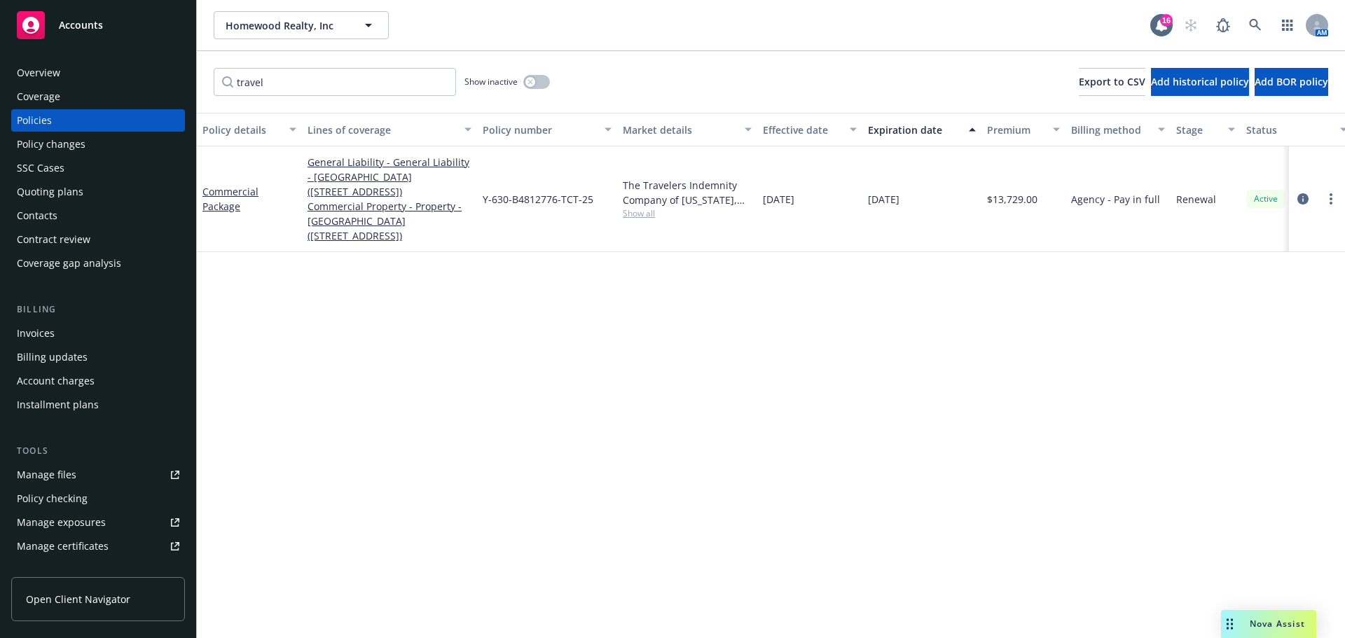
click at [1266, 610] on div "Policy details Lines of coverage Policy number Market details Effective date Ex…" at bounding box center [771, 375] width 1148 height 525
click at [1269, 624] on span "Nova Assist" at bounding box center [1277, 624] width 55 height 12
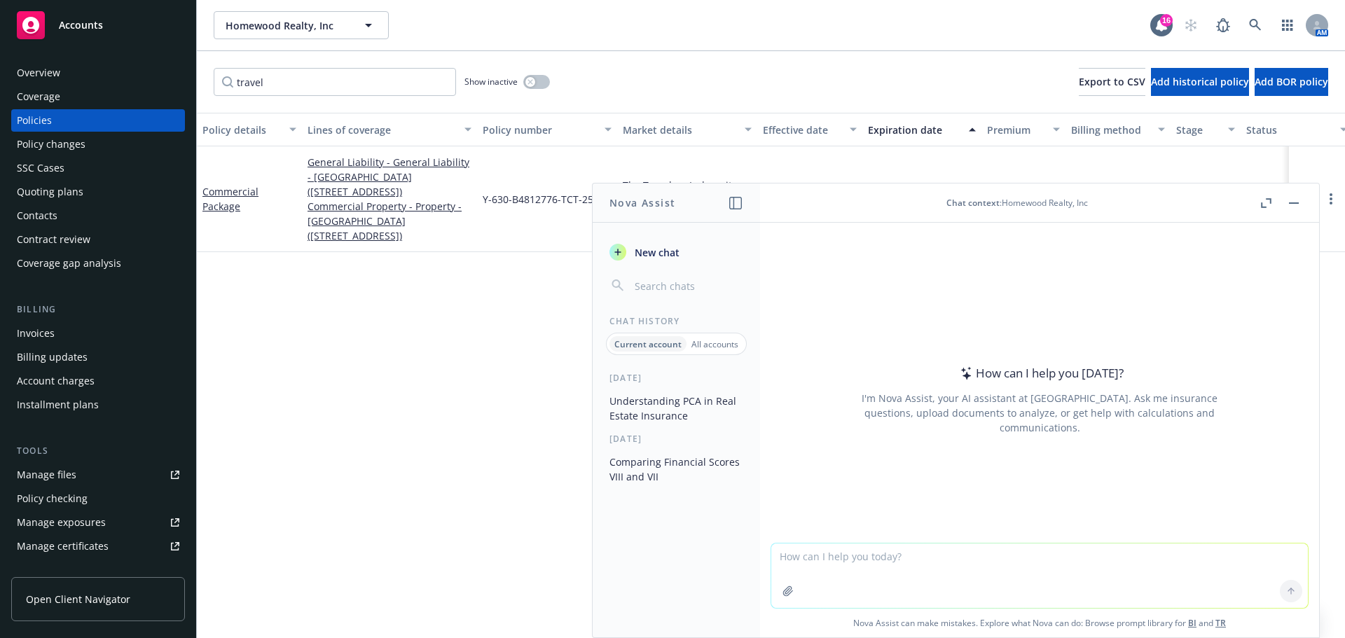
click at [1006, 577] on textarea at bounding box center [1039, 576] width 537 height 64
type textarea "What are direct markets with [PERSON_NAME]'s risk coverage?"
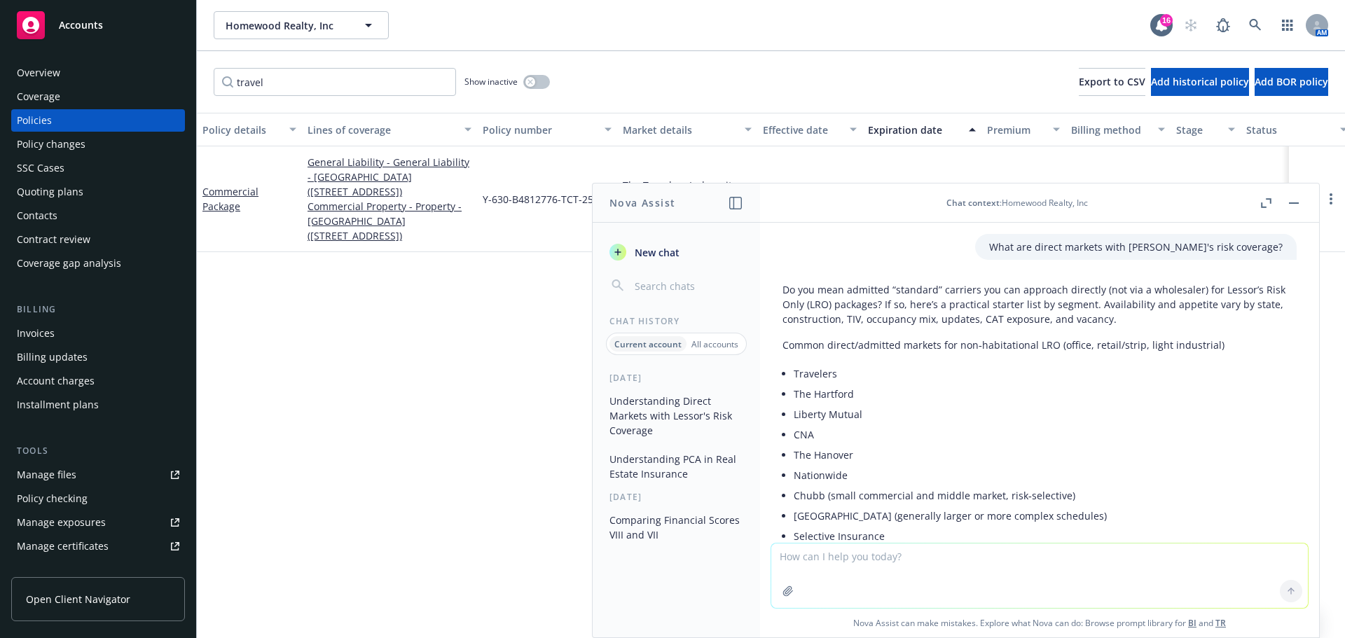
click at [877, 570] on textarea at bounding box center [1039, 576] width 537 height 64
type textarea "What are standard carriers for habitational lessor's risk coverage?"
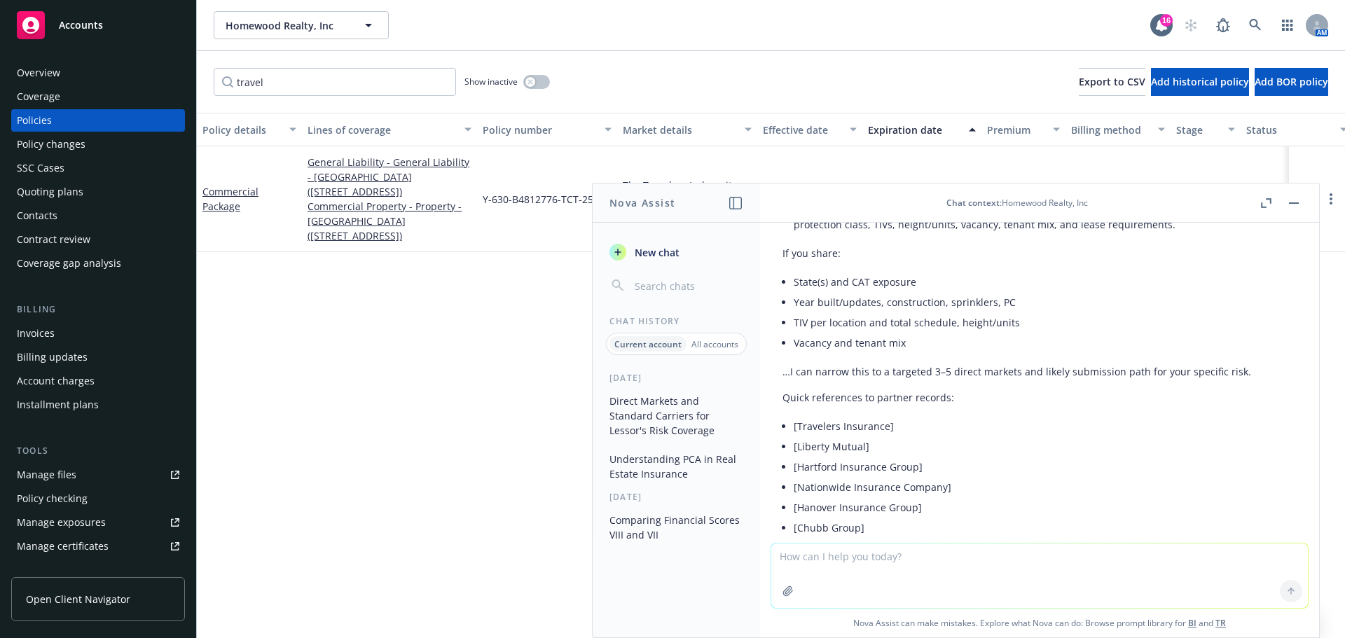
scroll to position [1589, 0]
click at [401, 432] on div "Policy details Lines of coverage Policy number Market details Effective date Ex…" at bounding box center [771, 375] width 1148 height 525
click at [1293, 202] on icon "button" at bounding box center [1294, 202] width 10 height 1
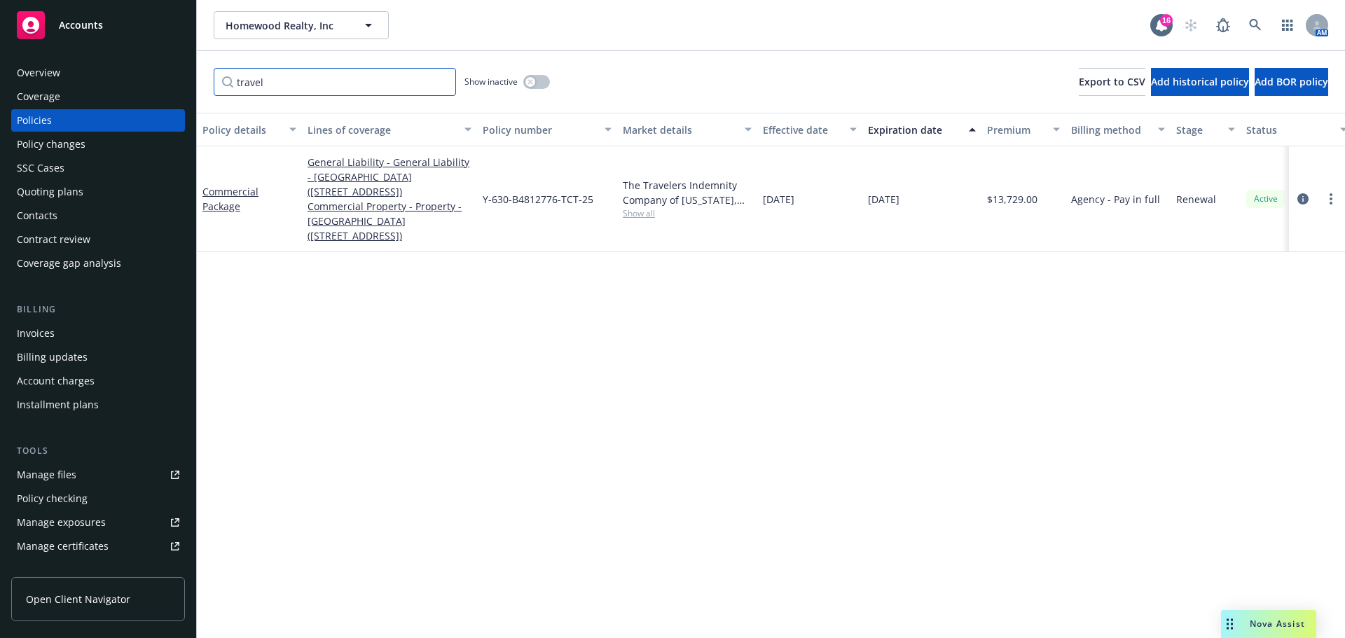
click at [273, 87] on input "travel" at bounding box center [335, 82] width 242 height 28
drag, startPoint x: 251, startPoint y: 83, endPoint x: 187, endPoint y: 85, distance: 63.8
click at [187, 85] on div "Accounts Overview Coverage Policies Policy changes SSC Cases Quoting plans Cont…" at bounding box center [672, 319] width 1345 height 638
click at [296, 21] on span "Homewood Realty, Inc" at bounding box center [286, 25] width 121 height 15
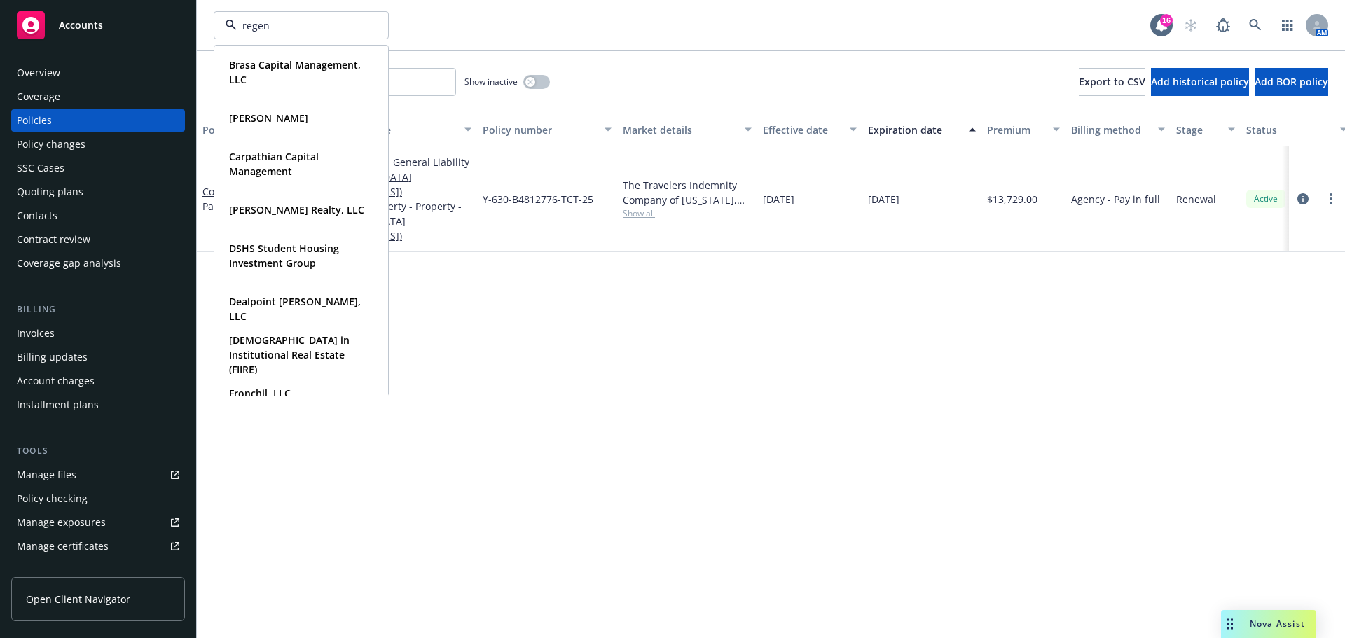
type input "regent"
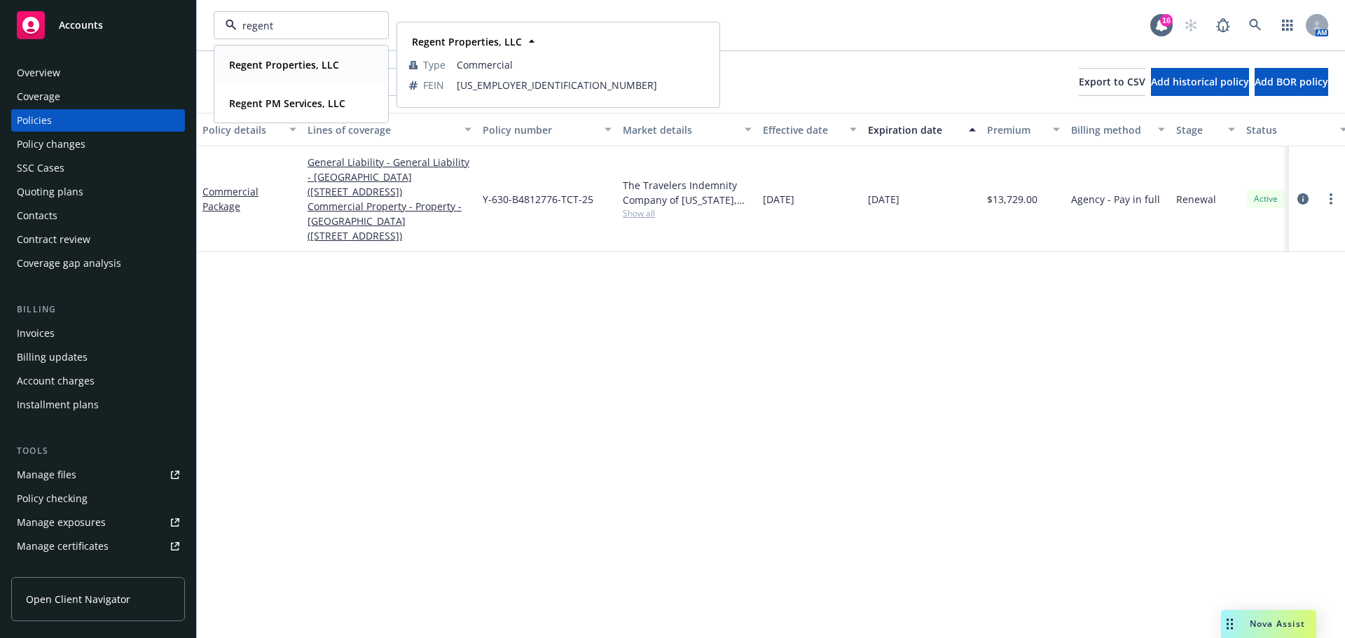
click at [279, 67] on strong "Regent Properties, LLC" at bounding box center [284, 64] width 110 height 13
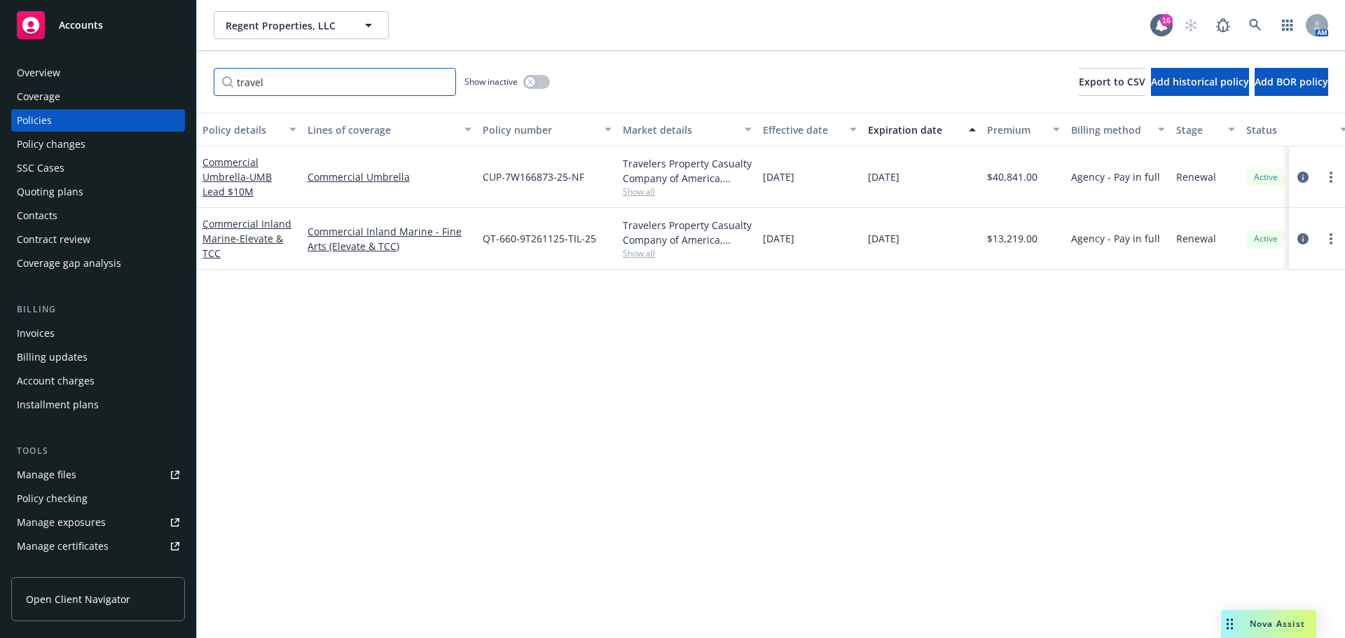
drag, startPoint x: 324, startPoint y: 88, endPoint x: 115, endPoint y: 78, distance: 209.7
click at [115, 78] on div "Accounts Overview Coverage Policies Policy changes SSC Cases Quoting plans Cont…" at bounding box center [672, 319] width 1345 height 638
click at [78, 139] on div "Policy changes" at bounding box center [51, 144] width 69 height 22
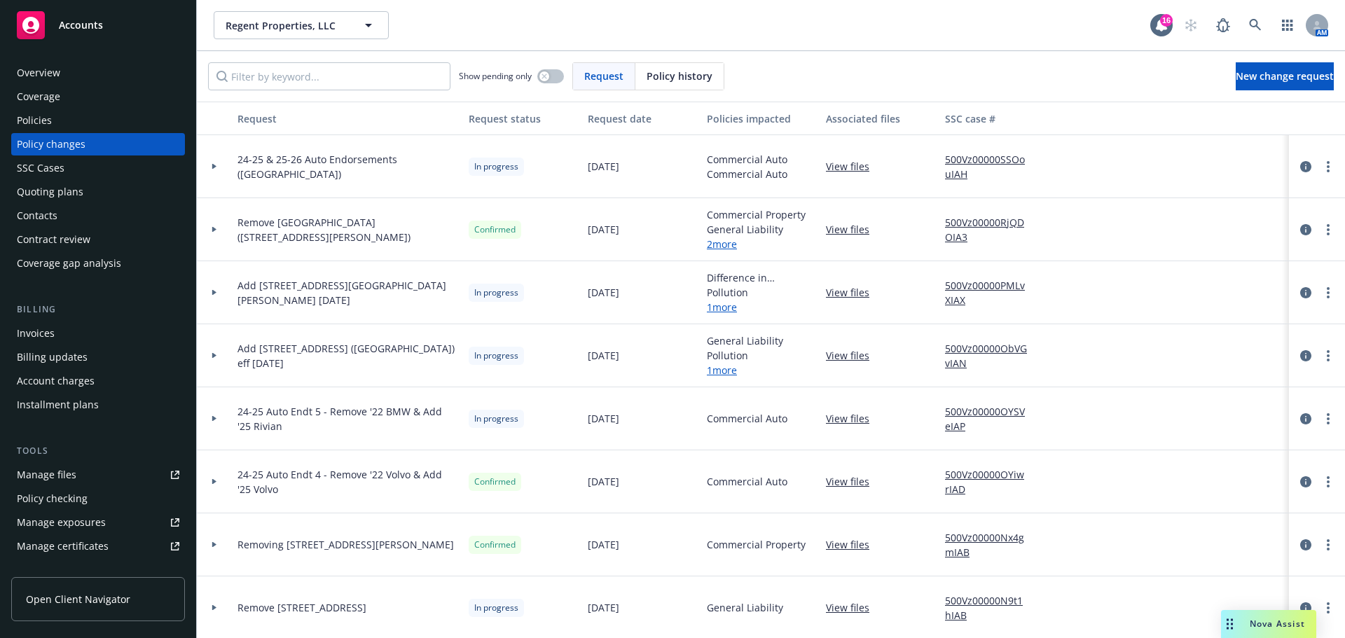
click at [95, 125] on div "Policies" at bounding box center [98, 120] width 163 height 22
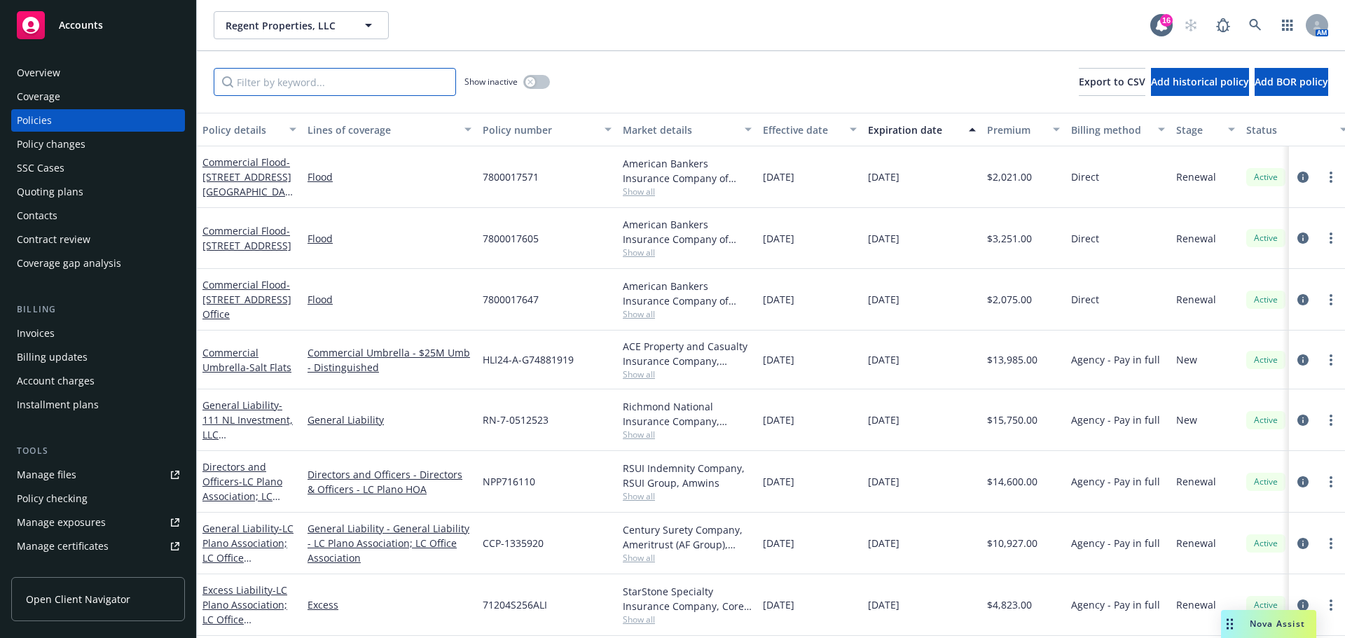
click at [355, 83] on input "Filter by keyword..." at bounding box center [335, 82] width 242 height 28
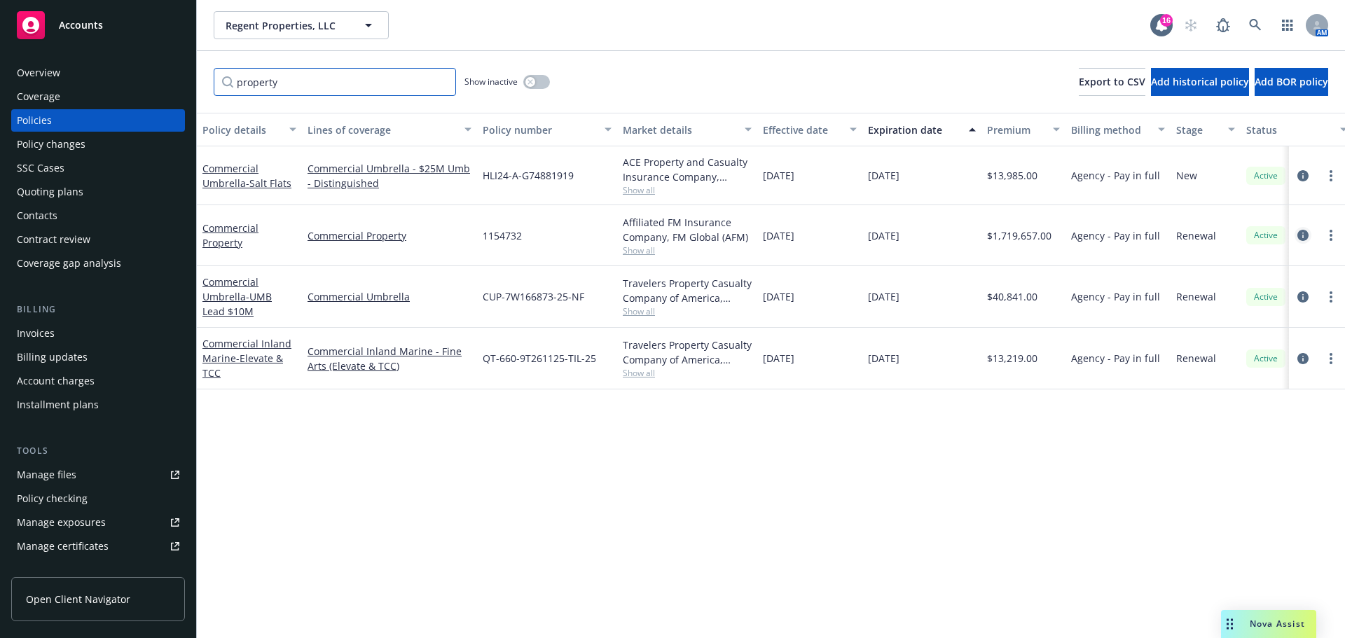
type input "property"
click at [1307, 233] on icon "circleInformation" at bounding box center [1303, 235] width 11 height 11
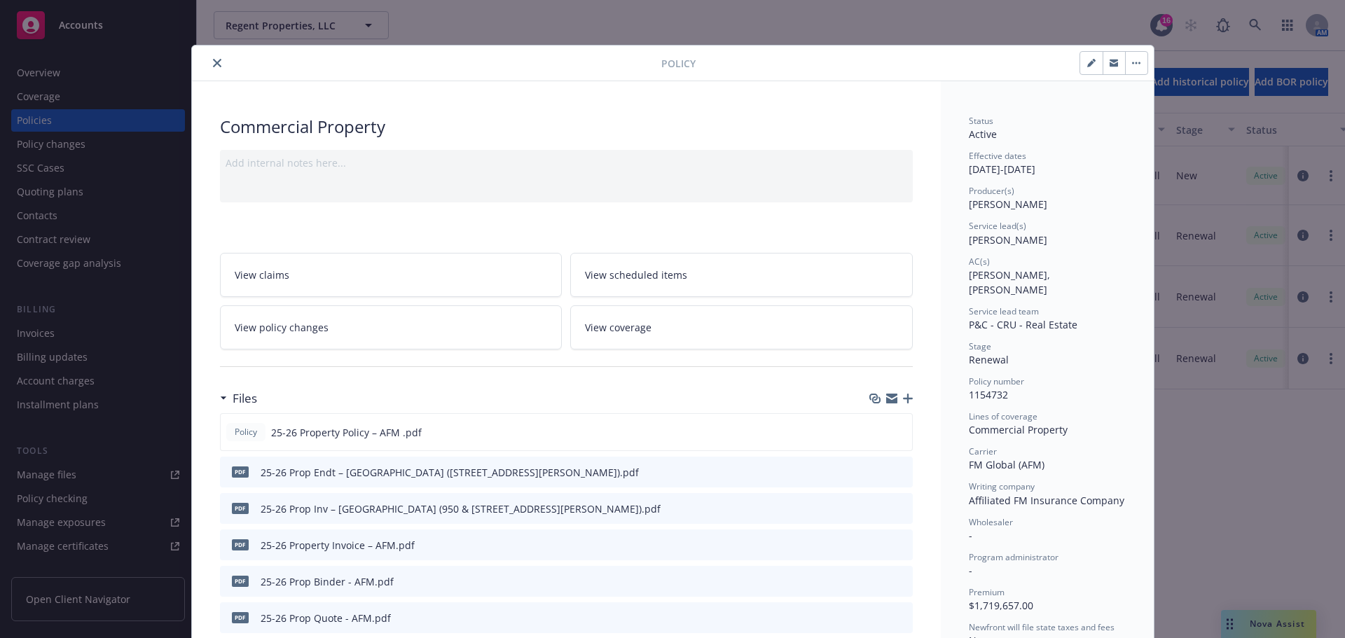
click at [209, 67] on button "close" at bounding box center [217, 63] width 17 height 17
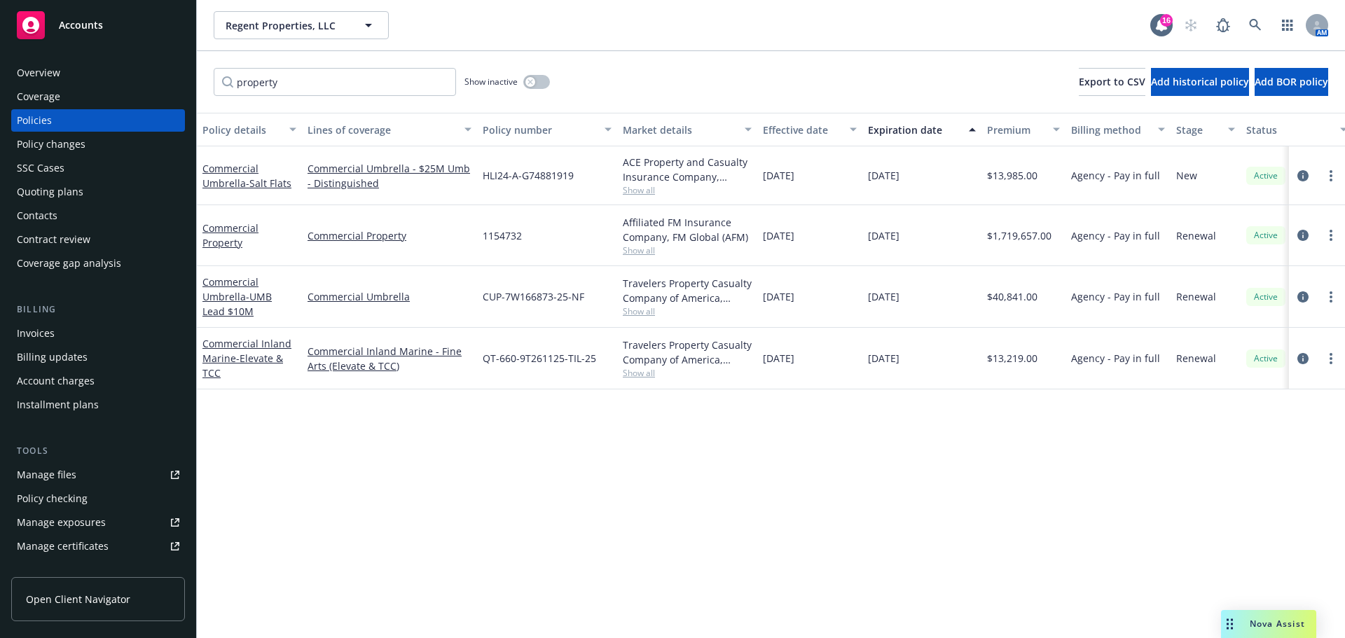
click at [31, 335] on div "Invoices" at bounding box center [36, 333] width 38 height 22
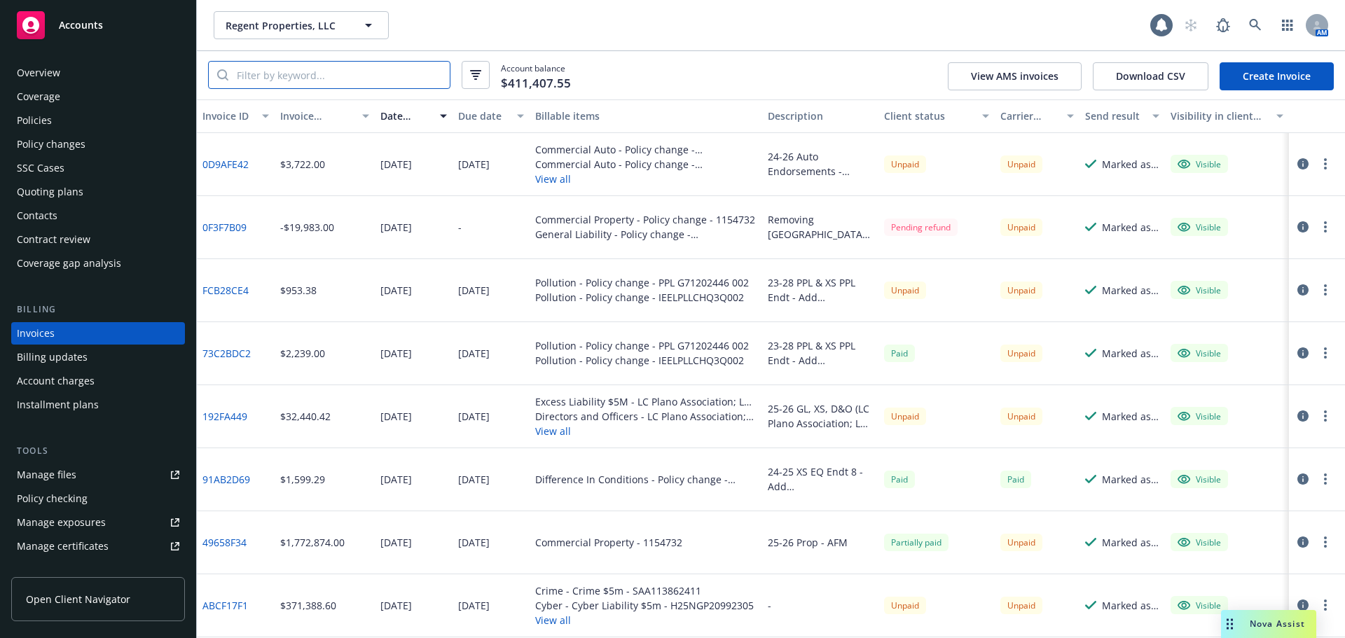
click at [329, 88] on input "search" at bounding box center [338, 75] width 221 height 27
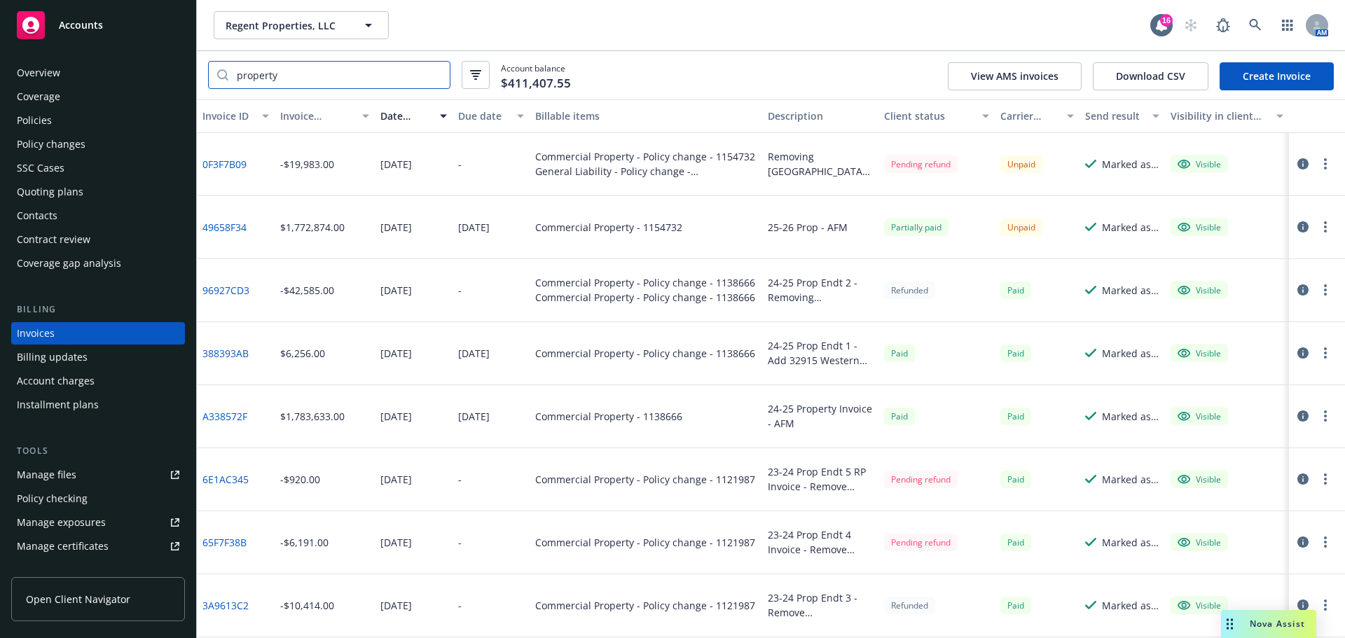
type input "property"
click at [226, 231] on link "49658F34" at bounding box center [224, 227] width 44 height 15
click at [50, 102] on div "Coverage" at bounding box center [38, 96] width 43 height 22
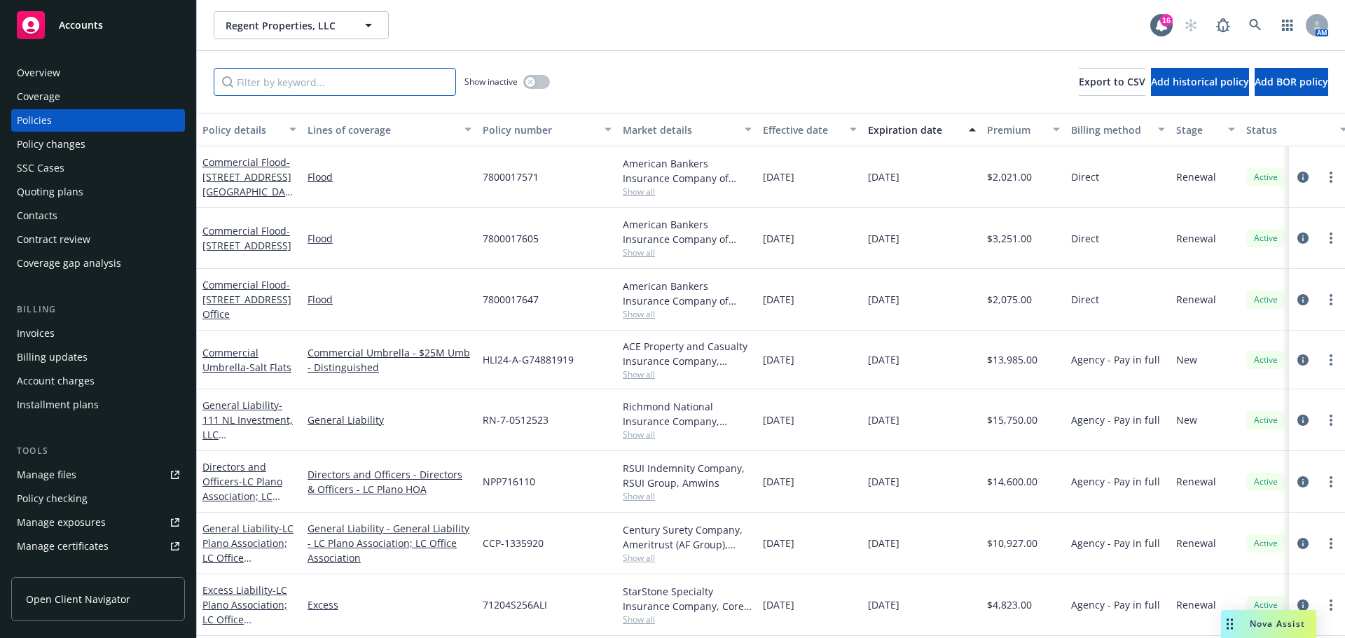
click at [317, 84] on input "Filter by keyword..." at bounding box center [335, 82] width 242 height 28
click at [393, 78] on input "Filter by keyword..." at bounding box center [335, 82] width 242 height 28
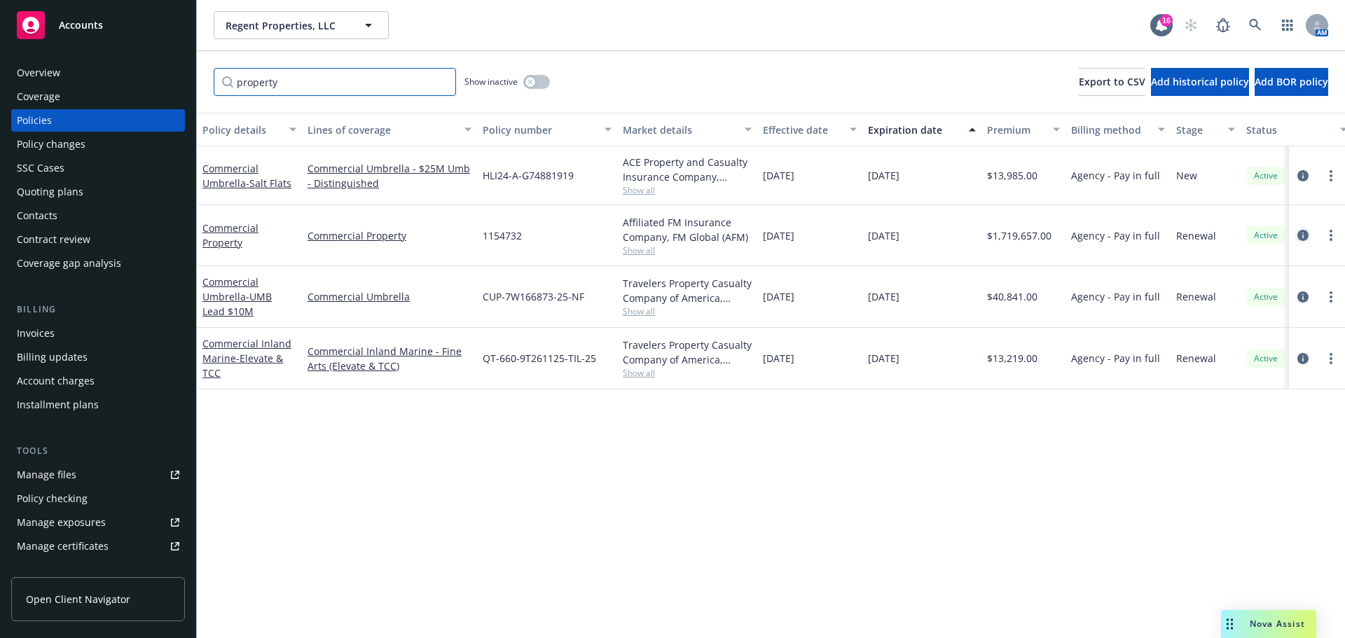
type input "property"
click at [1305, 236] on icon "circleInformation" at bounding box center [1303, 235] width 11 height 11
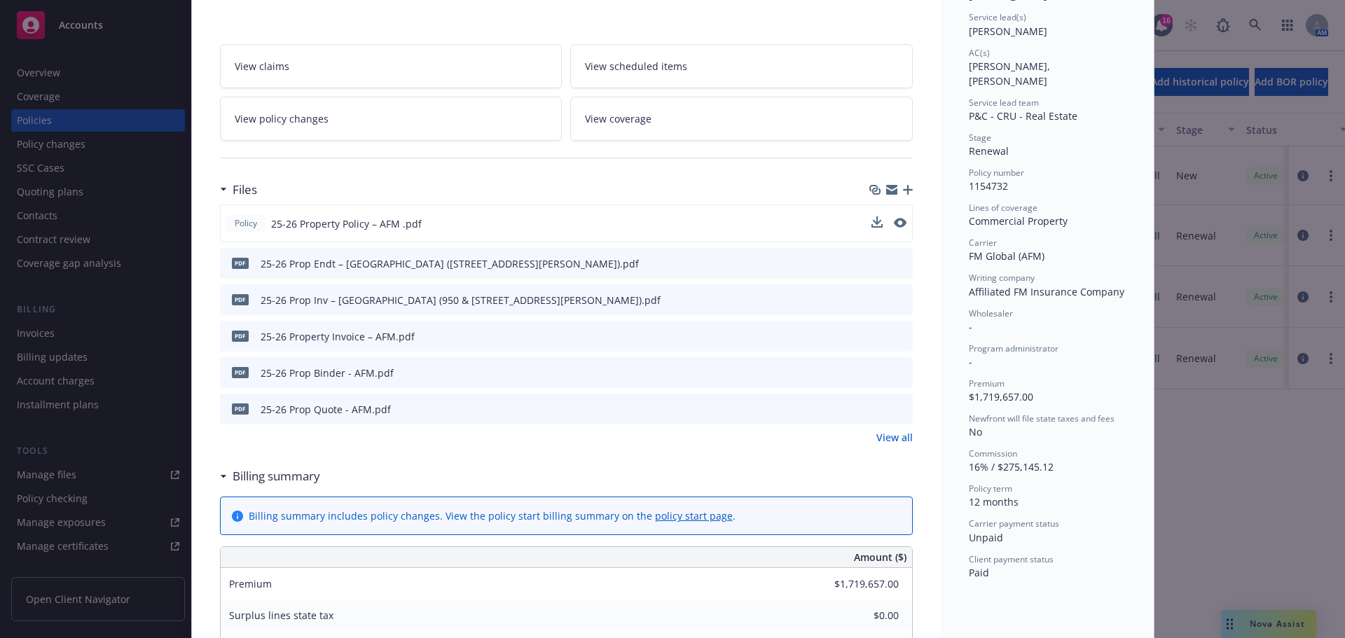
scroll to position [533, 0]
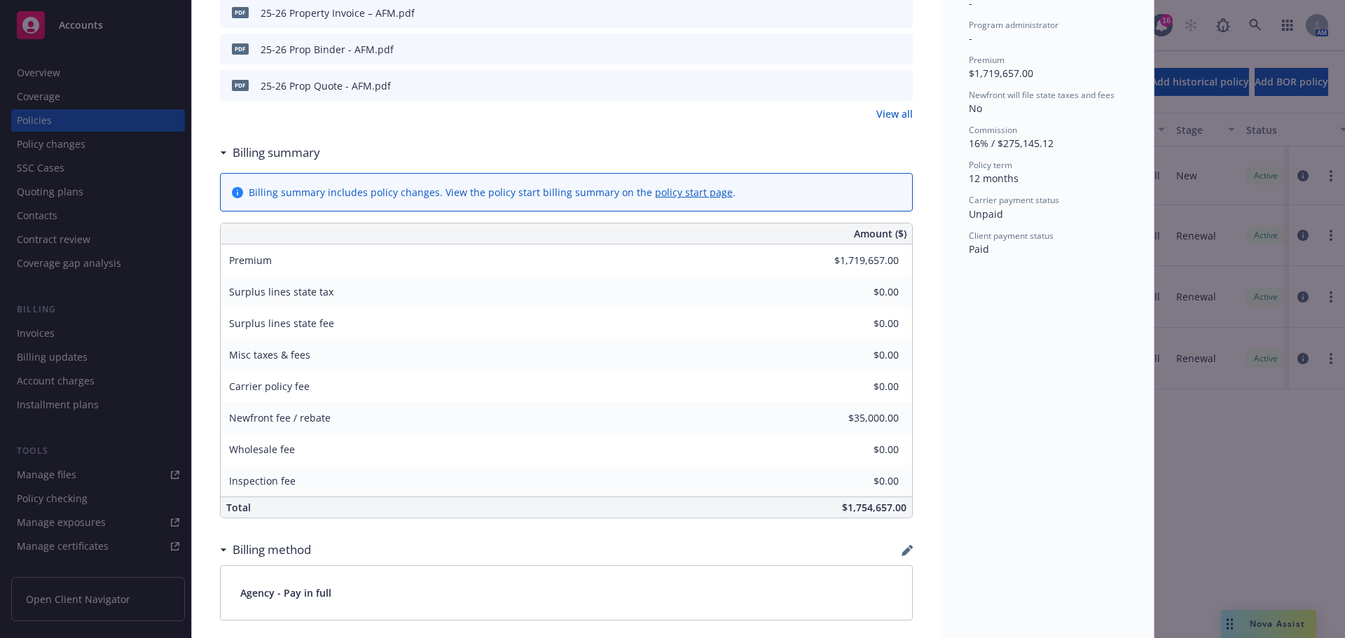
click at [689, 193] on link "policy start page" at bounding box center [694, 192] width 78 height 13
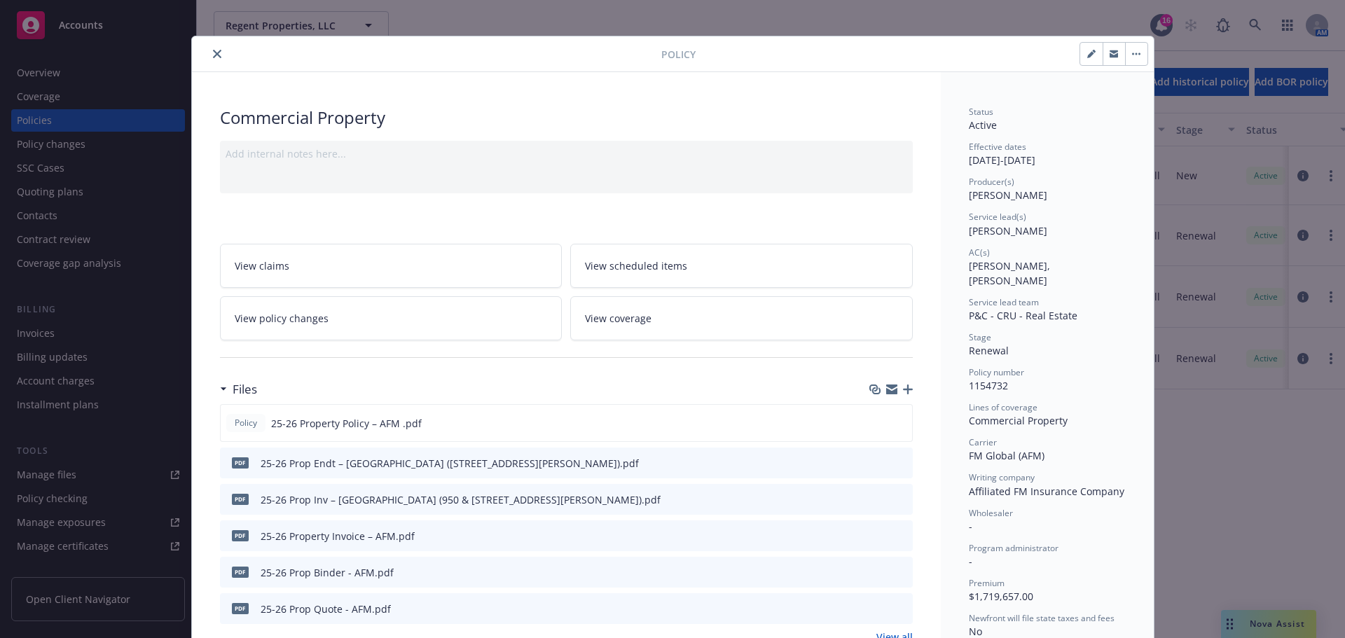
scroll to position [0, 0]
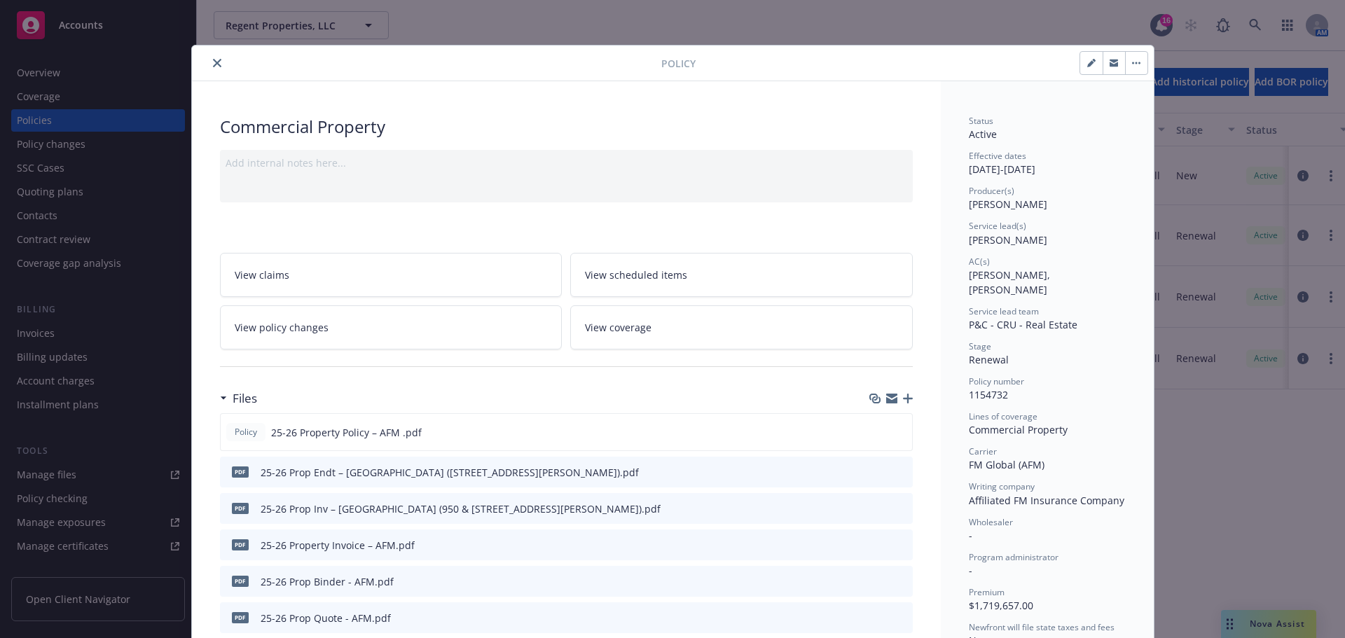
click at [213, 66] on icon "close" at bounding box center [217, 63] width 8 height 8
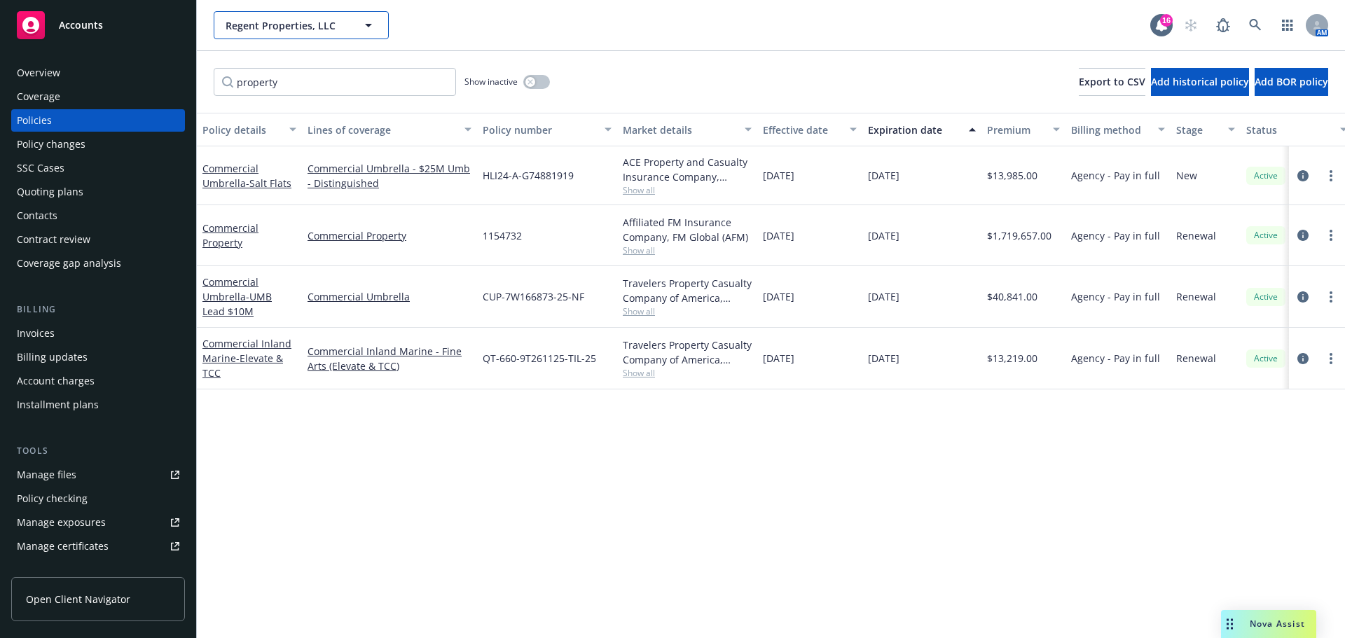
click at [299, 20] on span "Regent Properties, LLC" at bounding box center [286, 25] width 121 height 15
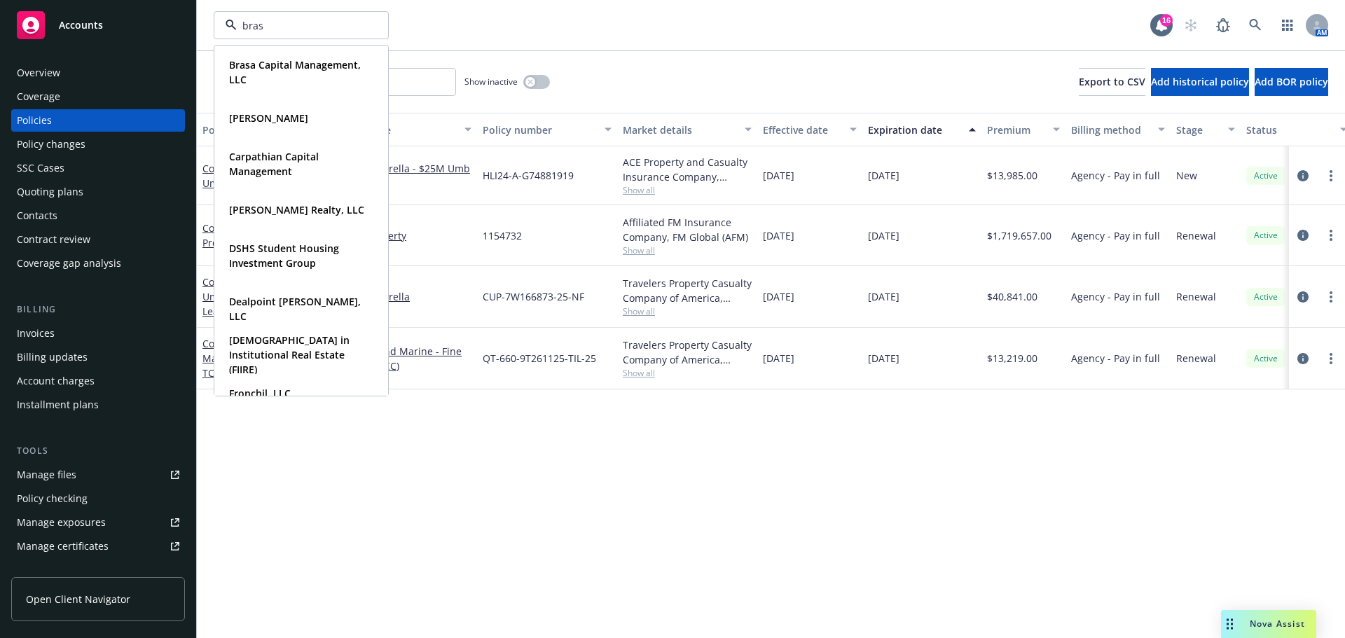
type input "brasa"
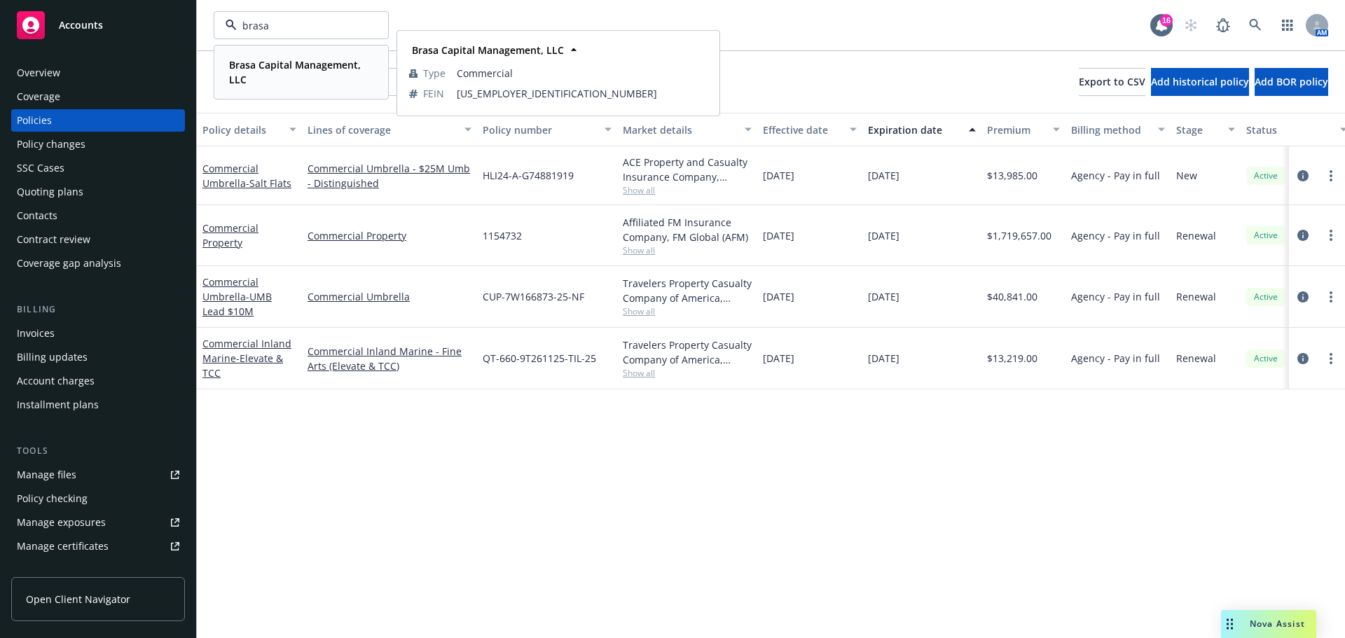
click at [277, 67] on strong "Brasa Capital Management, LLC" at bounding box center [295, 72] width 132 height 28
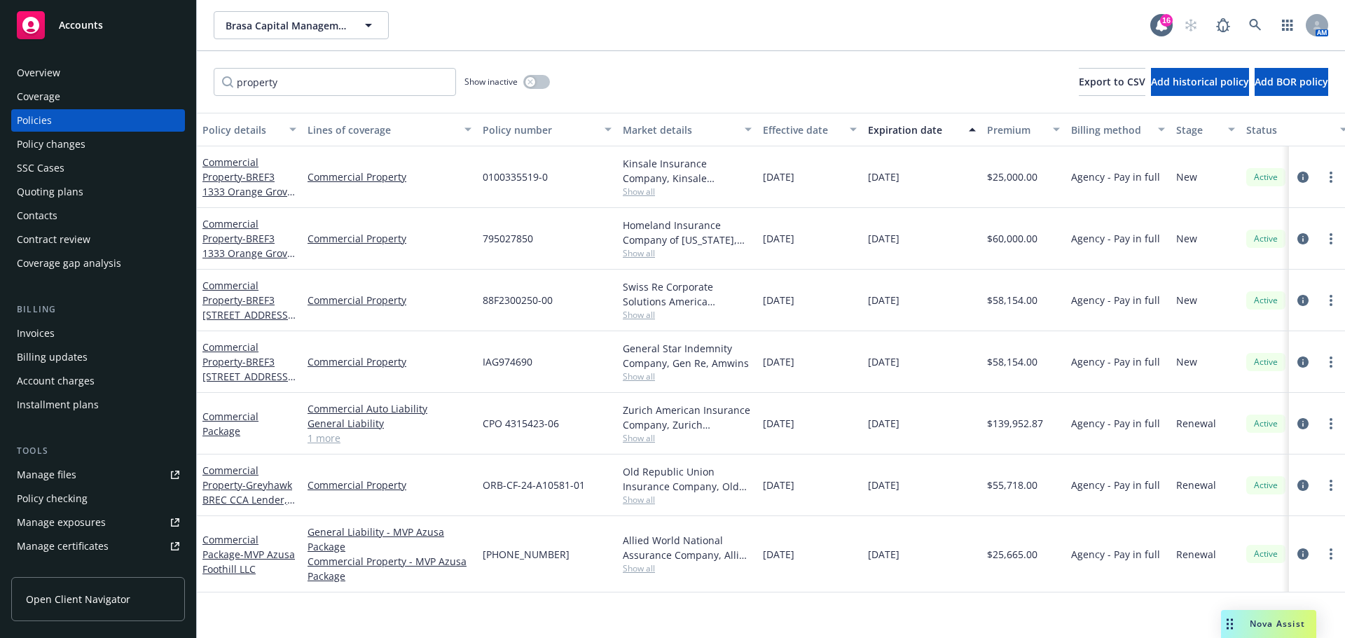
click at [57, 75] on div "Overview" at bounding box center [38, 73] width 43 height 22
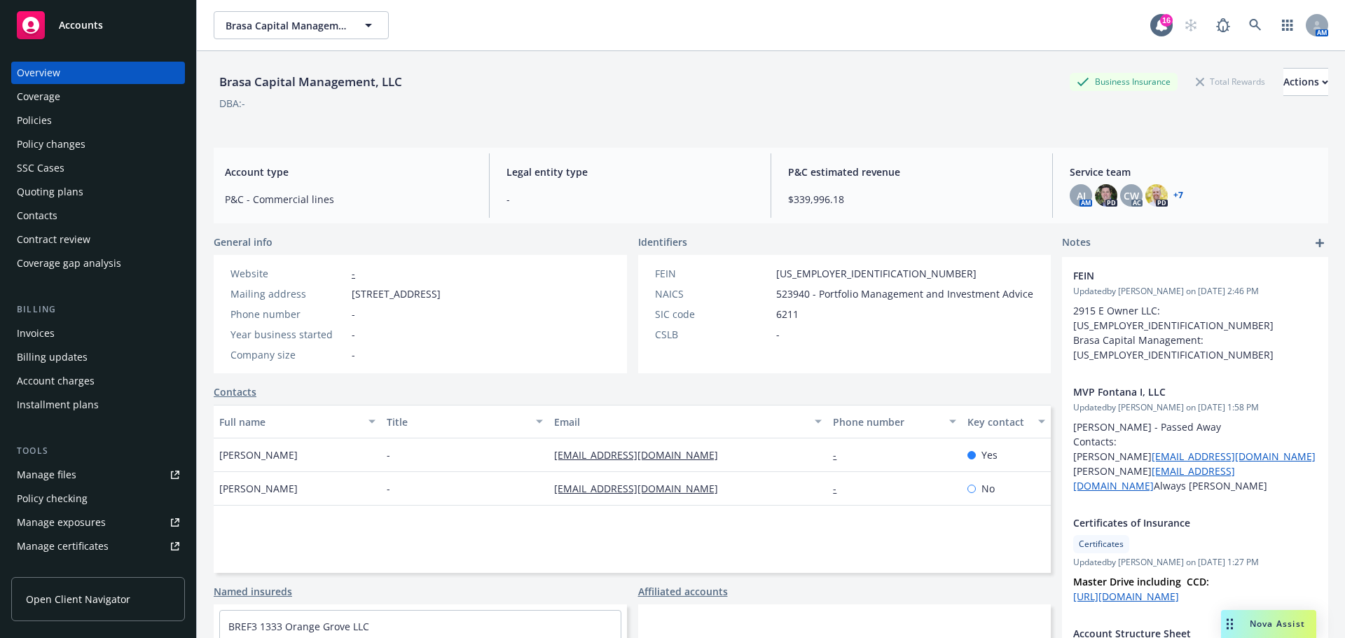
click at [55, 112] on div "Policies" at bounding box center [98, 120] width 163 height 22
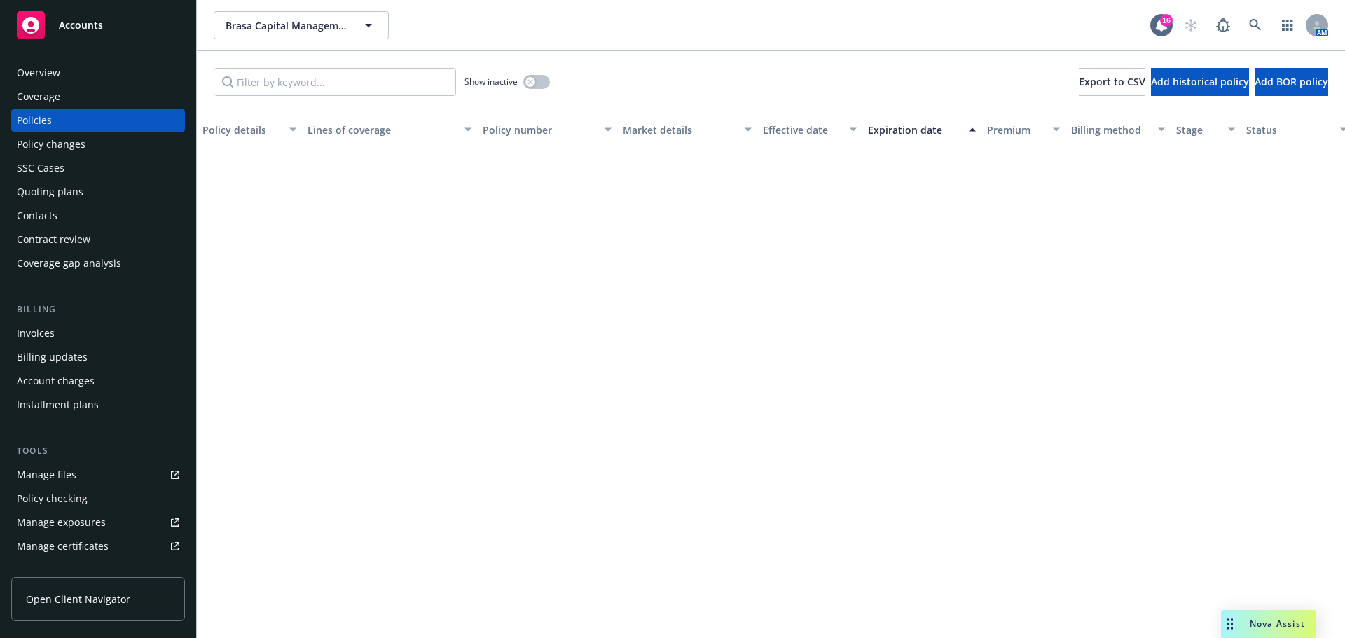
scroll to position [631, 0]
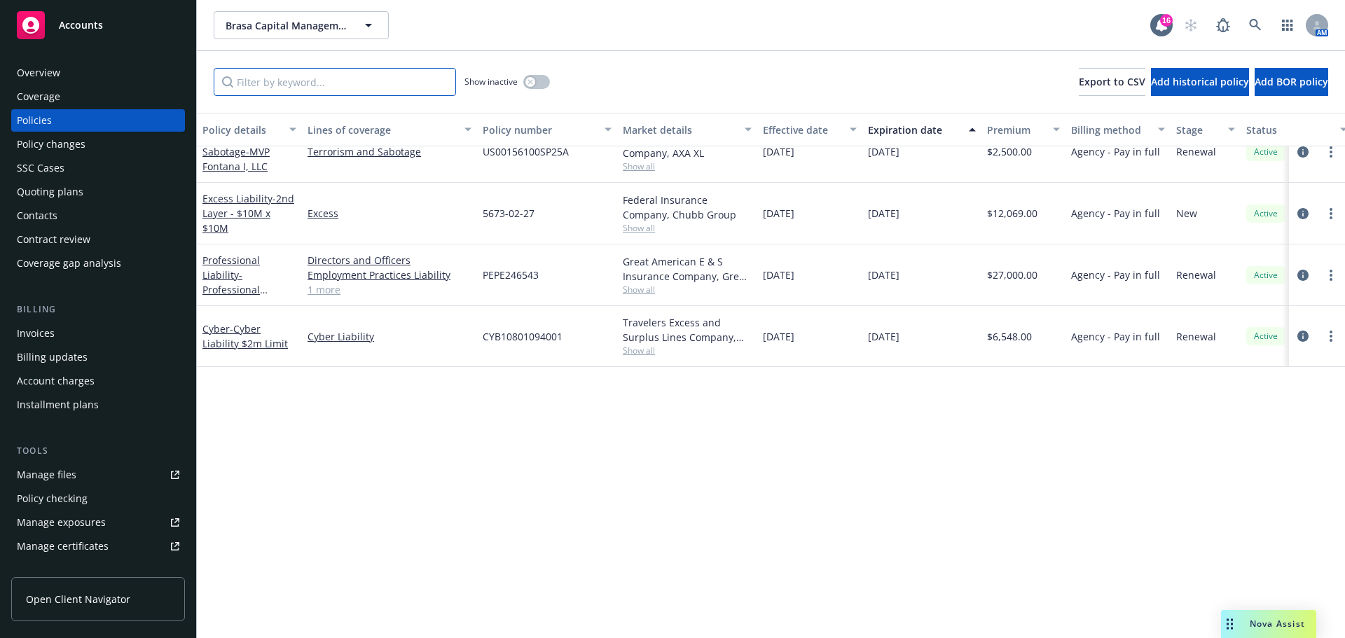
click at [307, 85] on input "Filter by keyword..." at bounding box center [335, 82] width 242 height 28
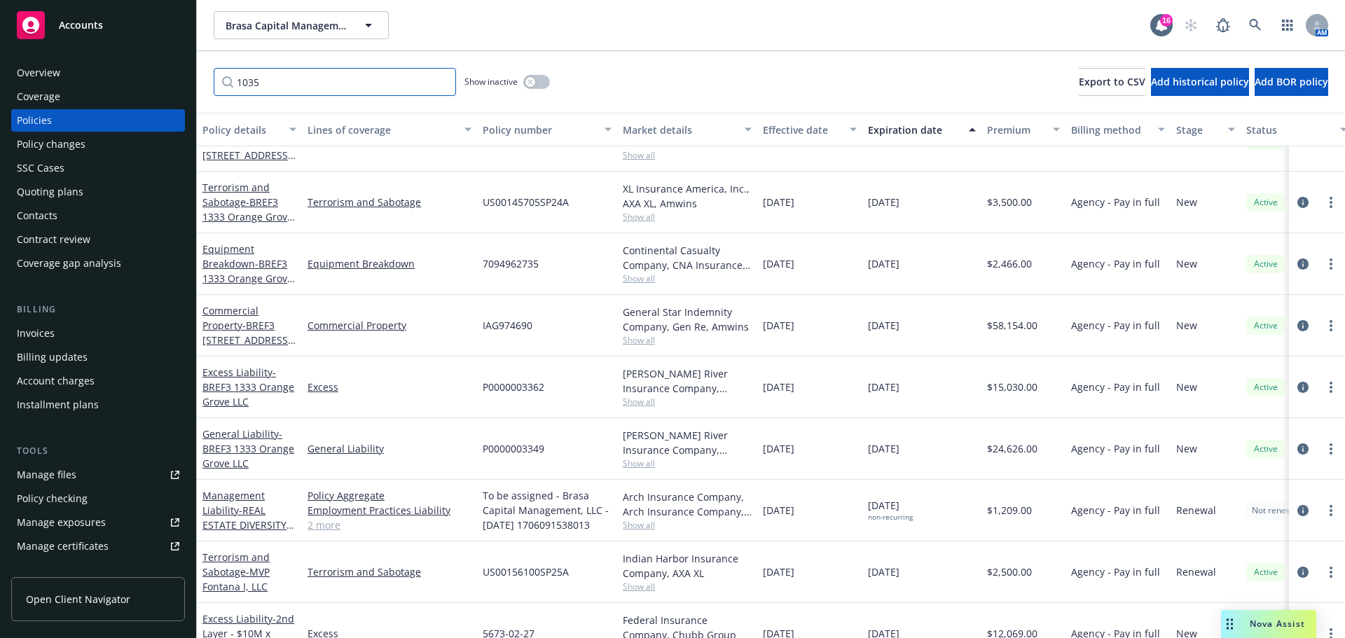
scroll to position [0, 0]
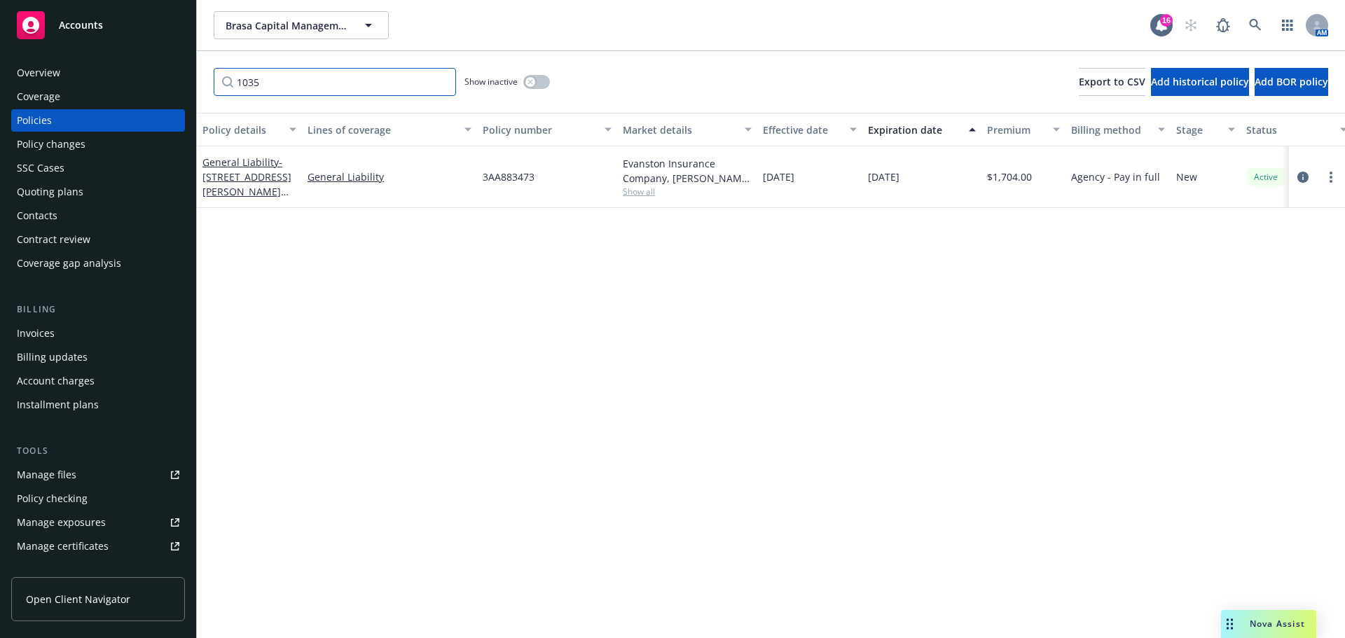
type input "1035"
click at [538, 89] on div "Show inactive" at bounding box center [507, 82] width 85 height 28
click at [531, 85] on div "button" at bounding box center [530, 82] width 10 height 10
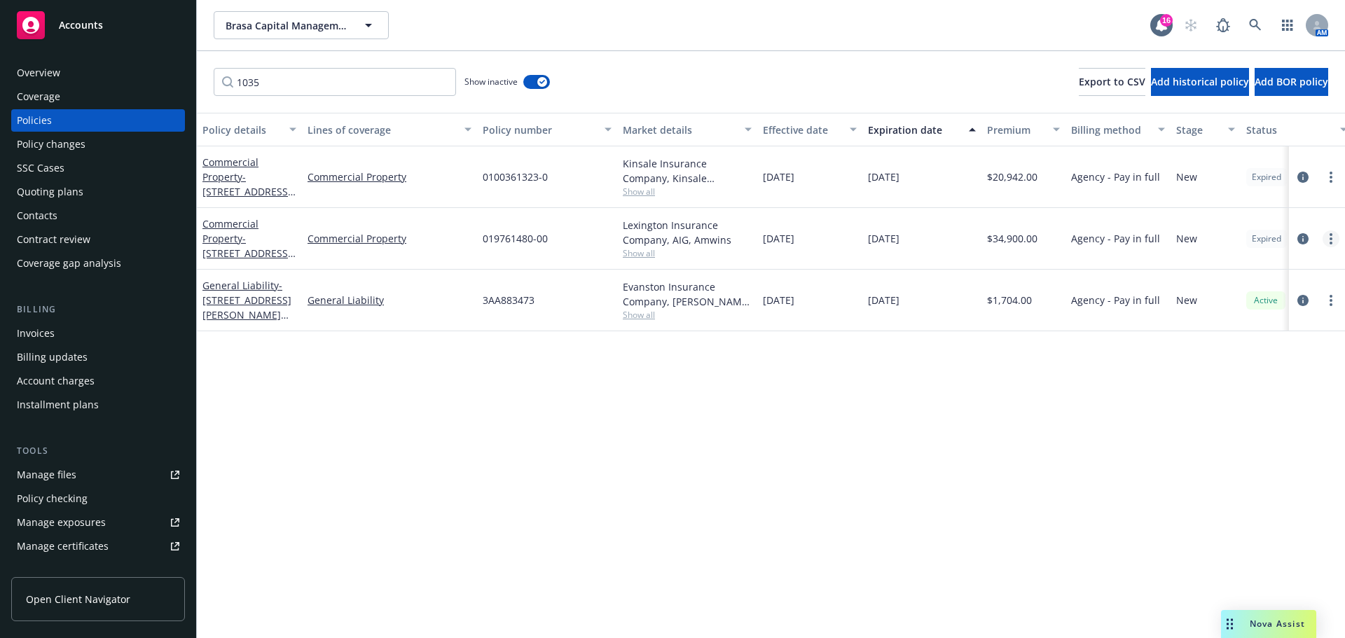
click at [1336, 241] on link "more" at bounding box center [1331, 239] width 17 height 17
click at [1297, 263] on link "Manage lines of coverage" at bounding box center [1256, 268] width 165 height 28
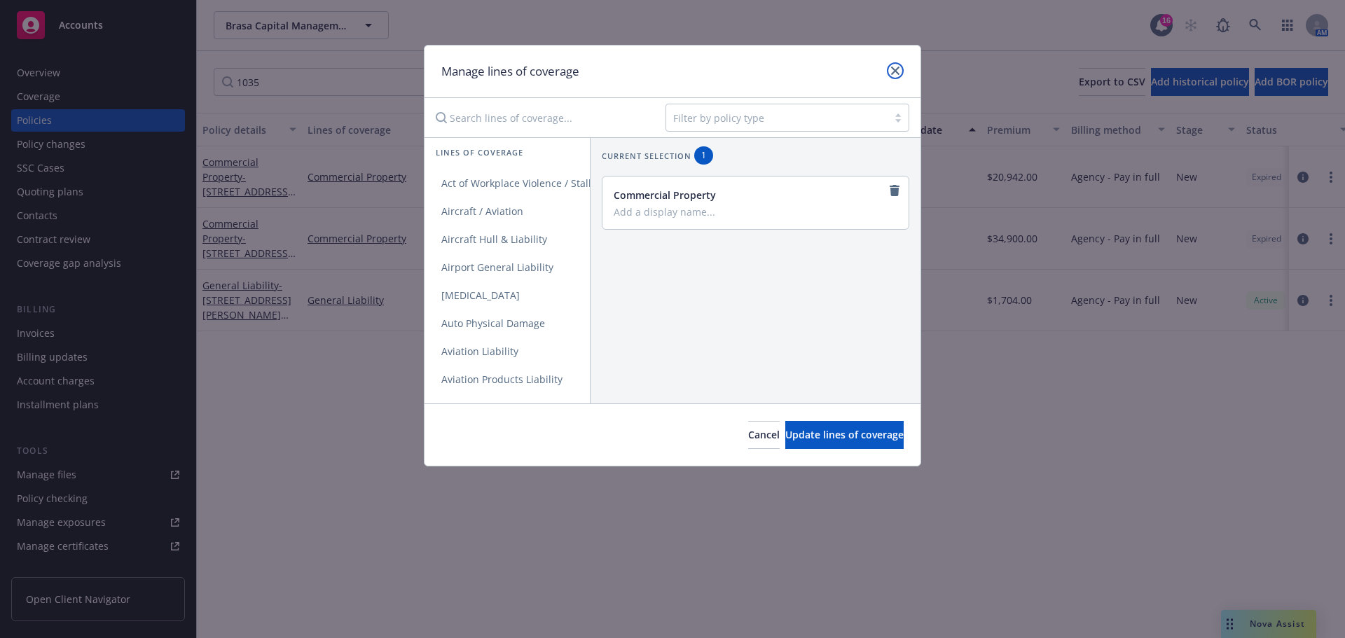
drag, startPoint x: 900, startPoint y: 71, endPoint x: 1345, endPoint y: 281, distance: 491.1
click at [900, 71] on link "close" at bounding box center [895, 70] width 17 height 17
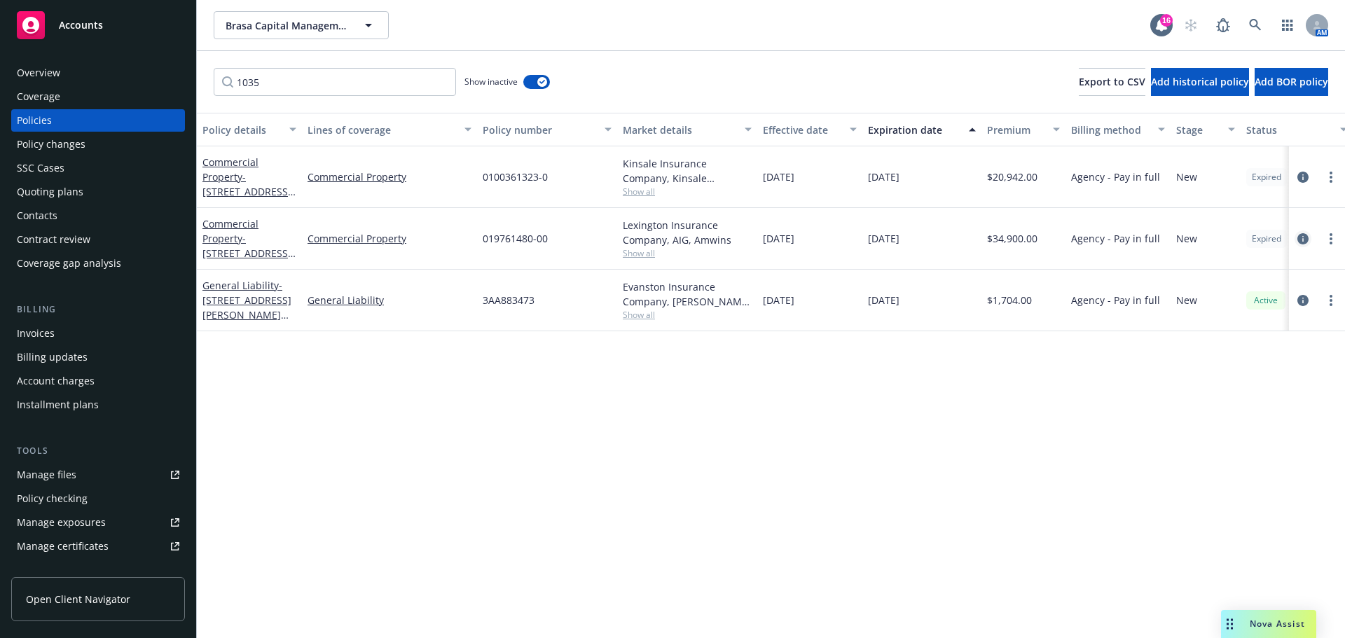
click at [1300, 240] on icon "circleInformation" at bounding box center [1303, 238] width 11 height 11
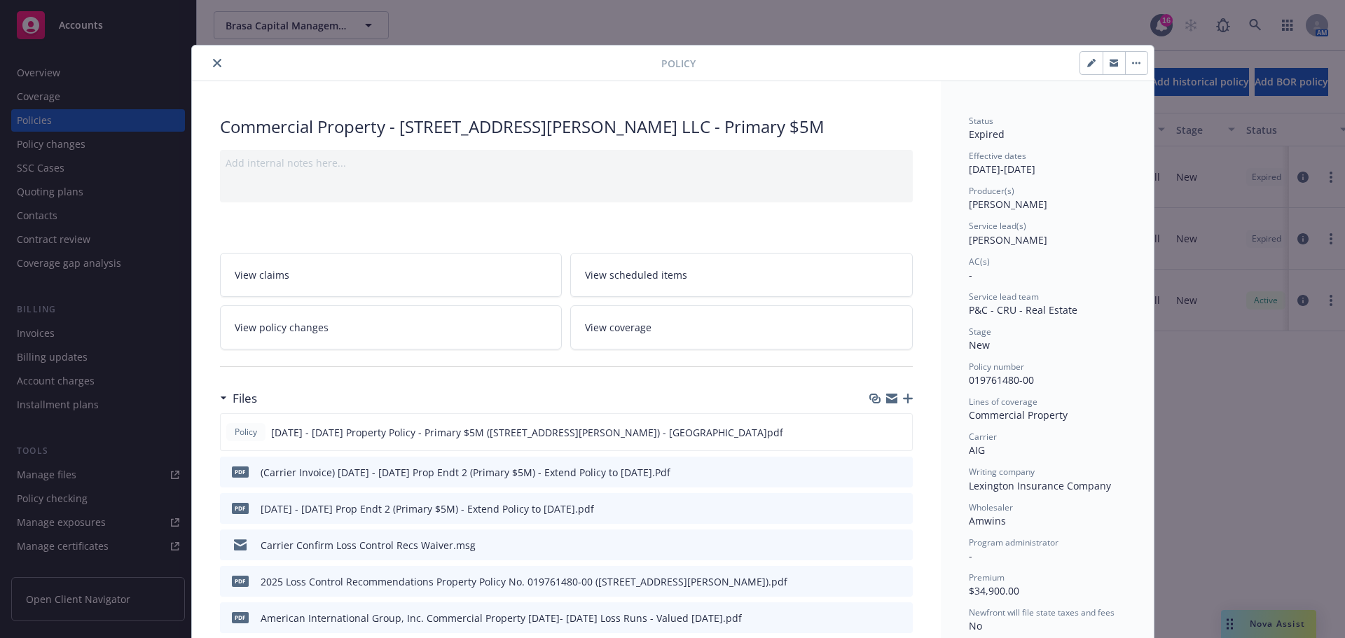
click at [1087, 65] on icon "button" at bounding box center [1090, 63] width 7 height 7
select select "NEW"
select select "other"
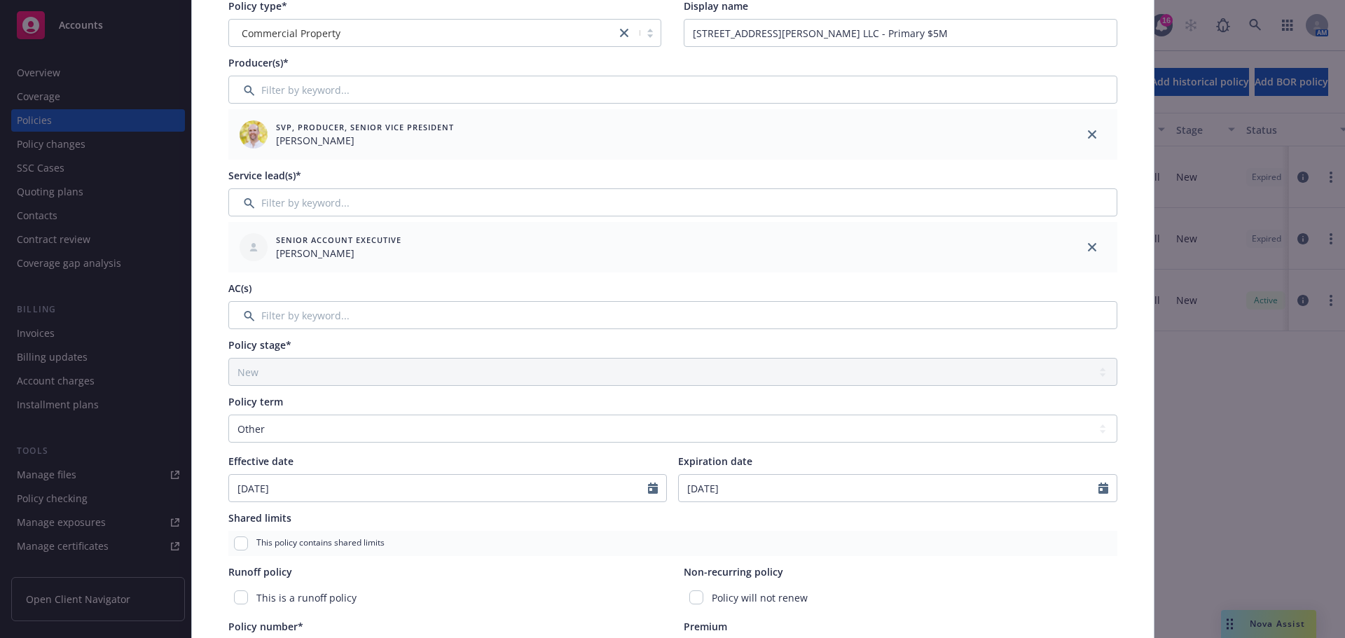
scroll to position [140, 0]
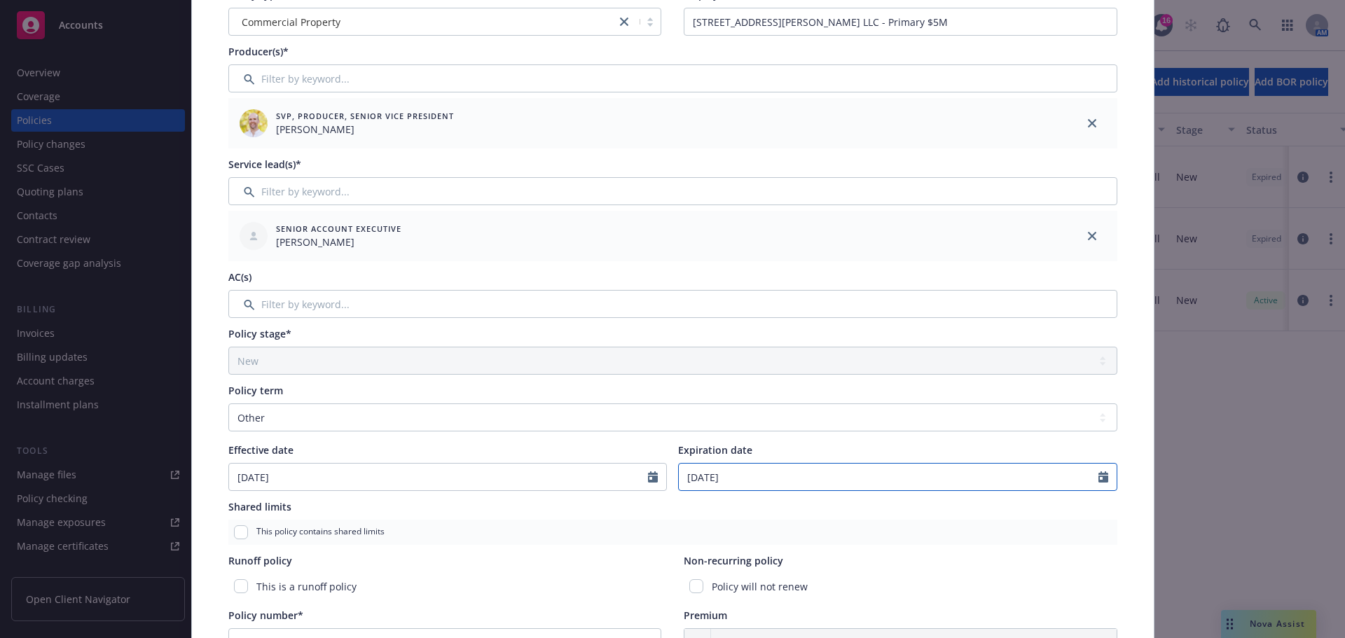
select select "9"
drag, startPoint x: 796, startPoint y: 467, endPoint x: 586, endPoint y: 465, distance: 209.5
click at [586, 465] on div "Effective date [DATE] Expiration date [DATE] January February March April May J…" at bounding box center [672, 467] width 889 height 48
type input "[DATE]"
click at [210, 362] on div "Policy type* Commercial Property Display name [STREET_ADDRESS][PERSON_NAME] LLC…" at bounding box center [673, 453] width 962 height 1017
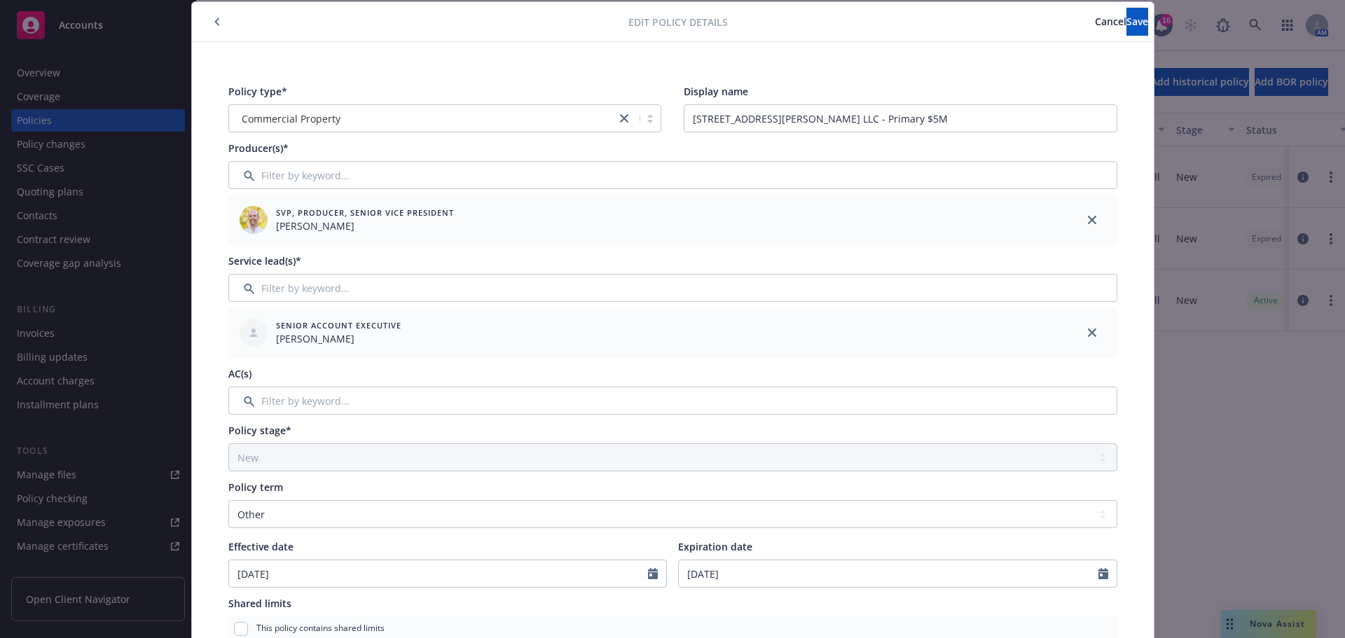
scroll to position [0, 0]
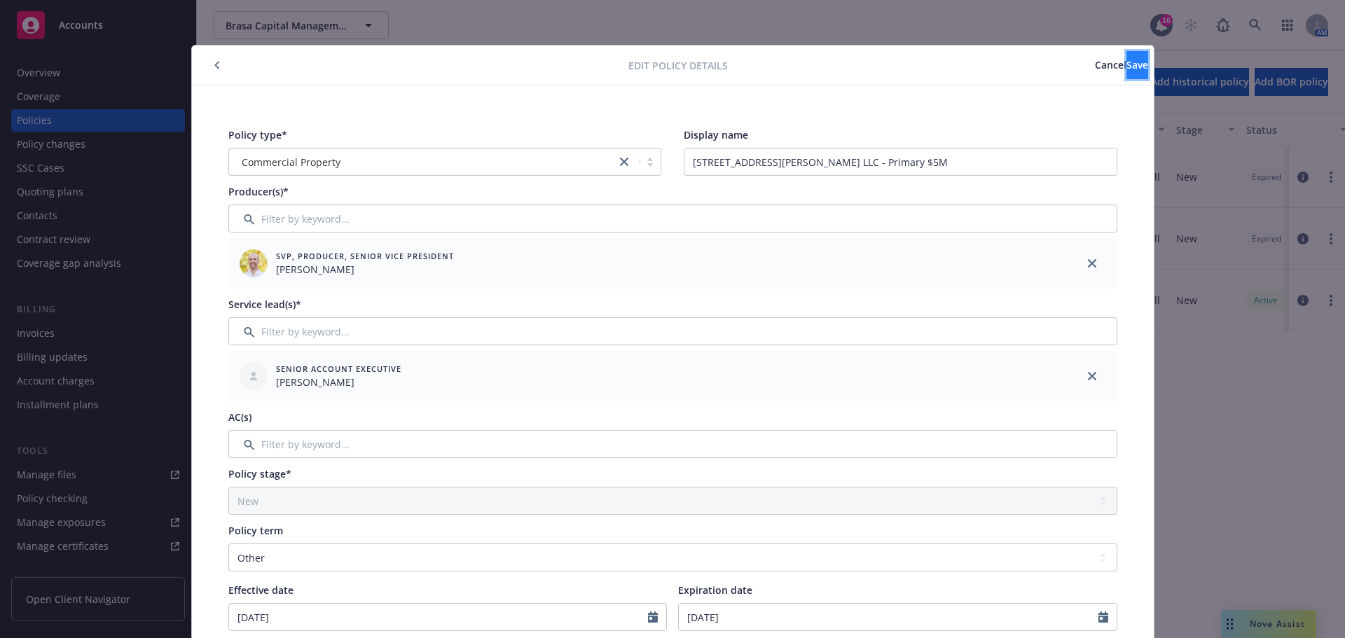
click at [1127, 65] on span "Save" at bounding box center [1138, 64] width 22 height 13
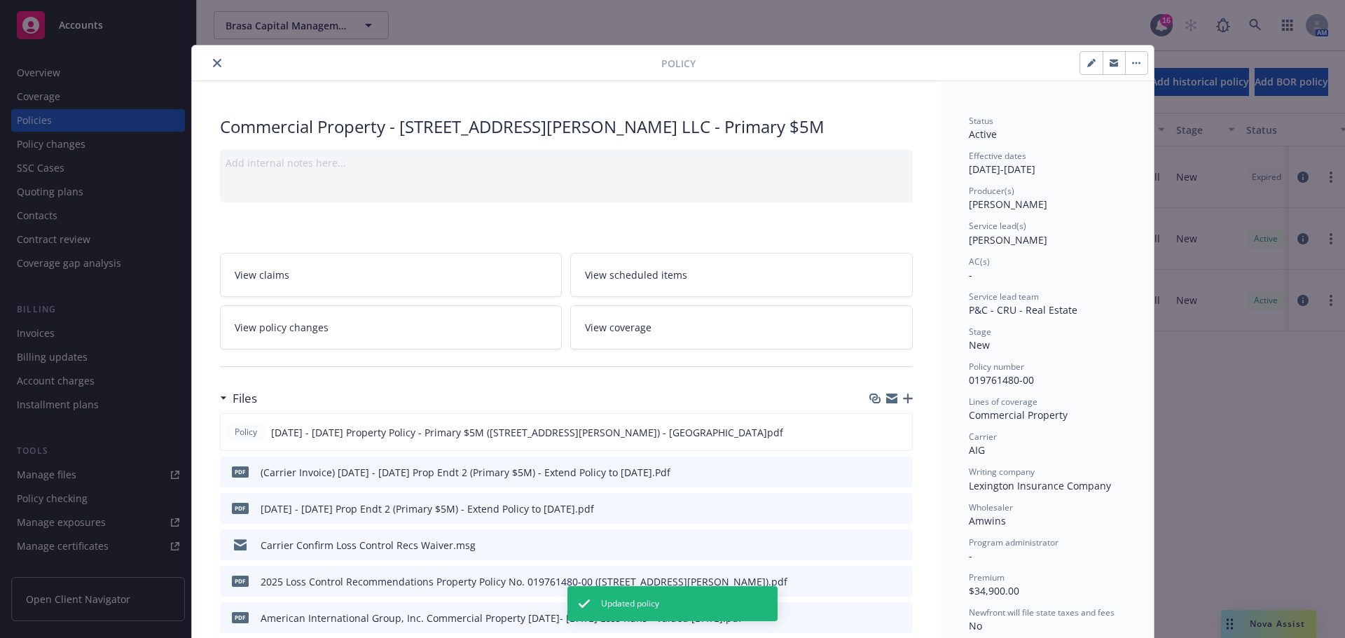
click at [213, 62] on icon "close" at bounding box center [217, 63] width 8 height 8
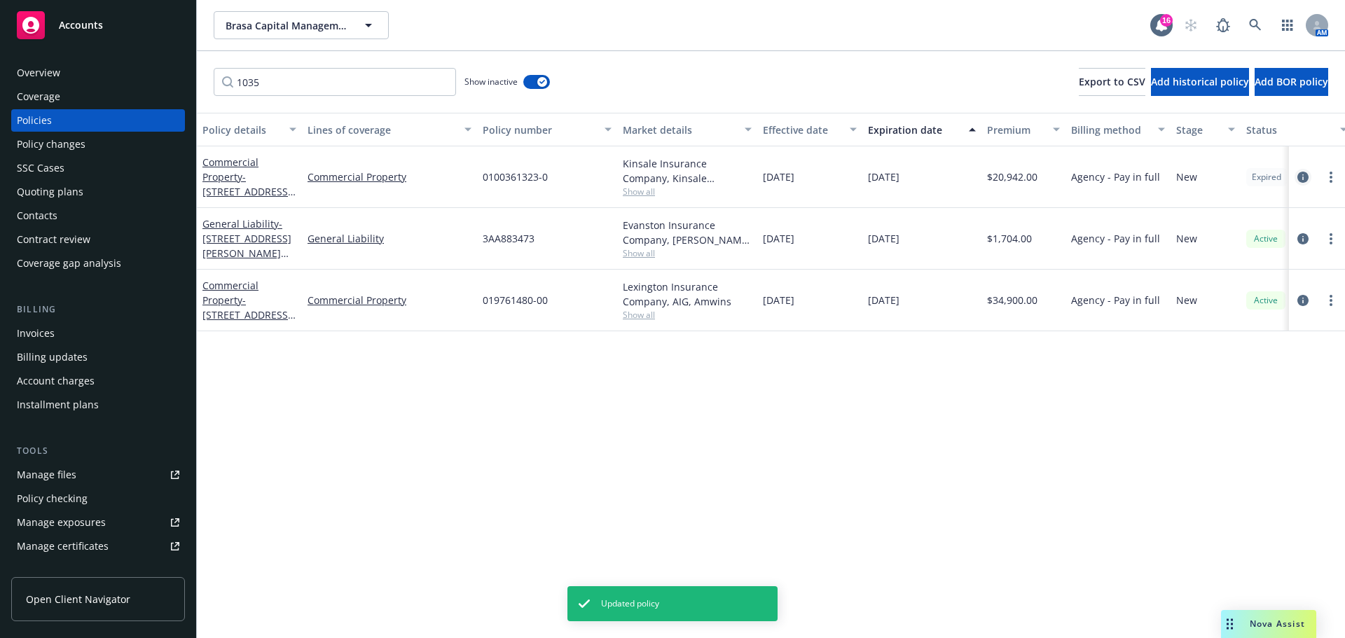
click at [1301, 170] on link "circleInformation" at bounding box center [1303, 177] width 17 height 17
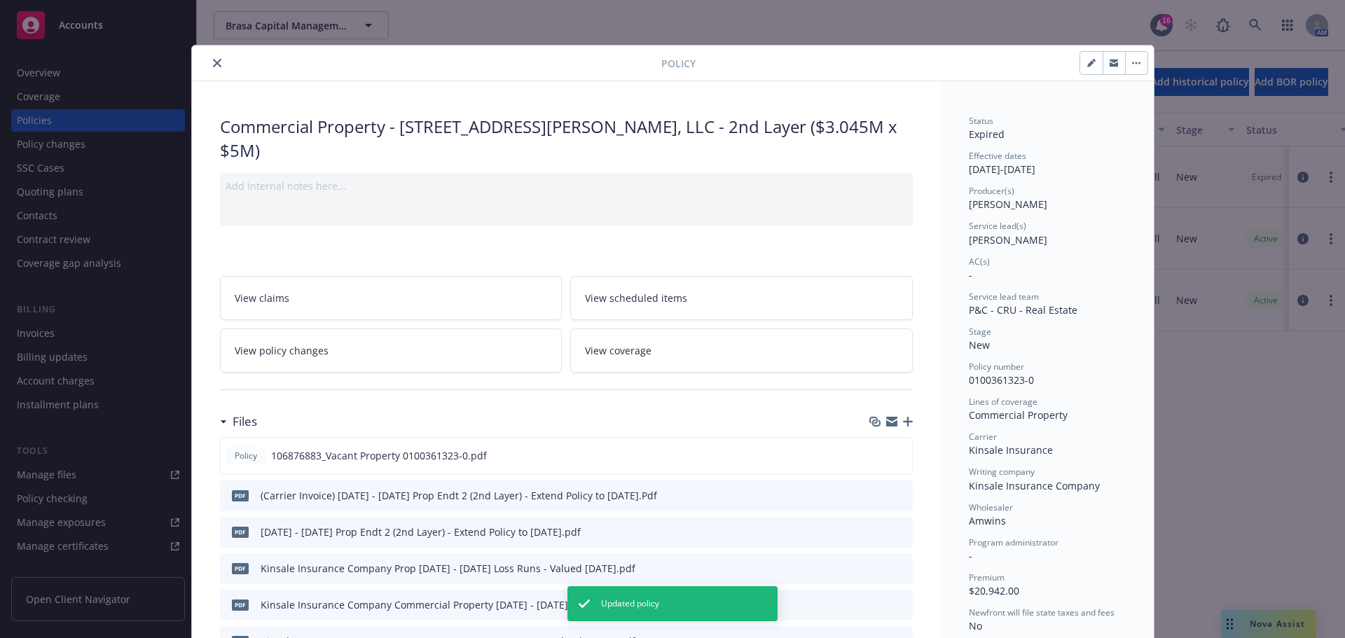
click at [1083, 48] on div "Policy" at bounding box center [673, 64] width 962 height 36
click at [1087, 59] on icon "button" at bounding box center [1091, 63] width 8 height 8
select select "NEW"
select select "other"
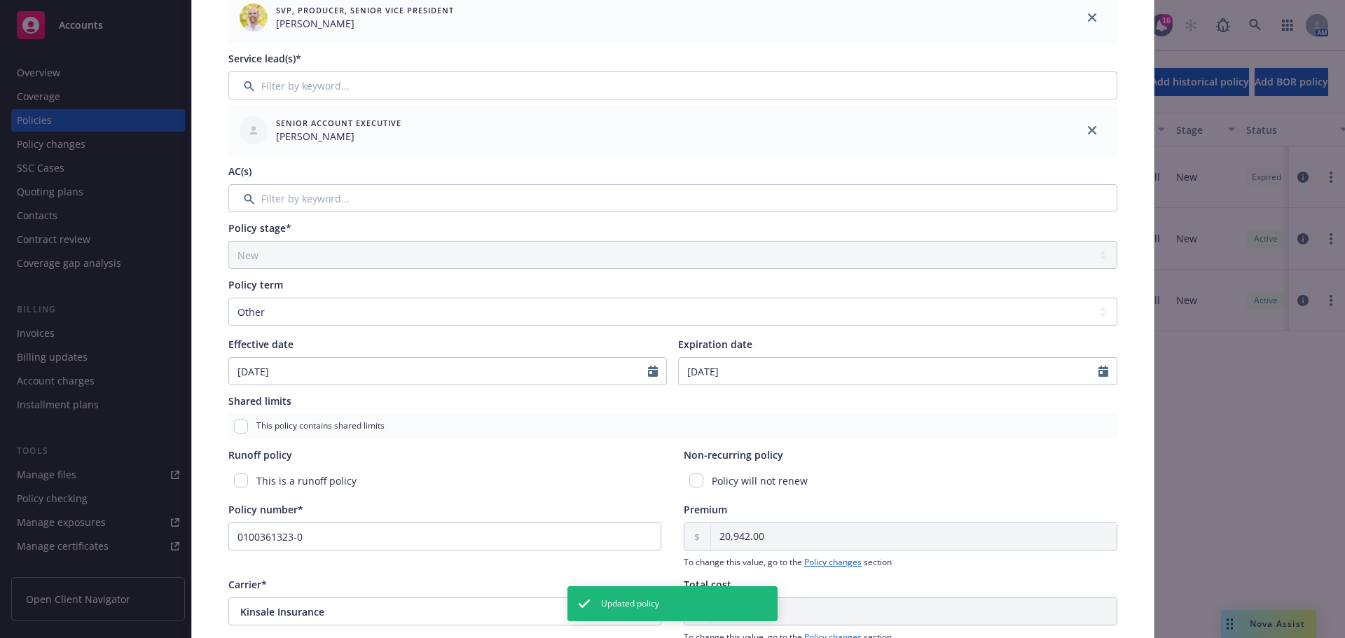
scroll to position [210, 0]
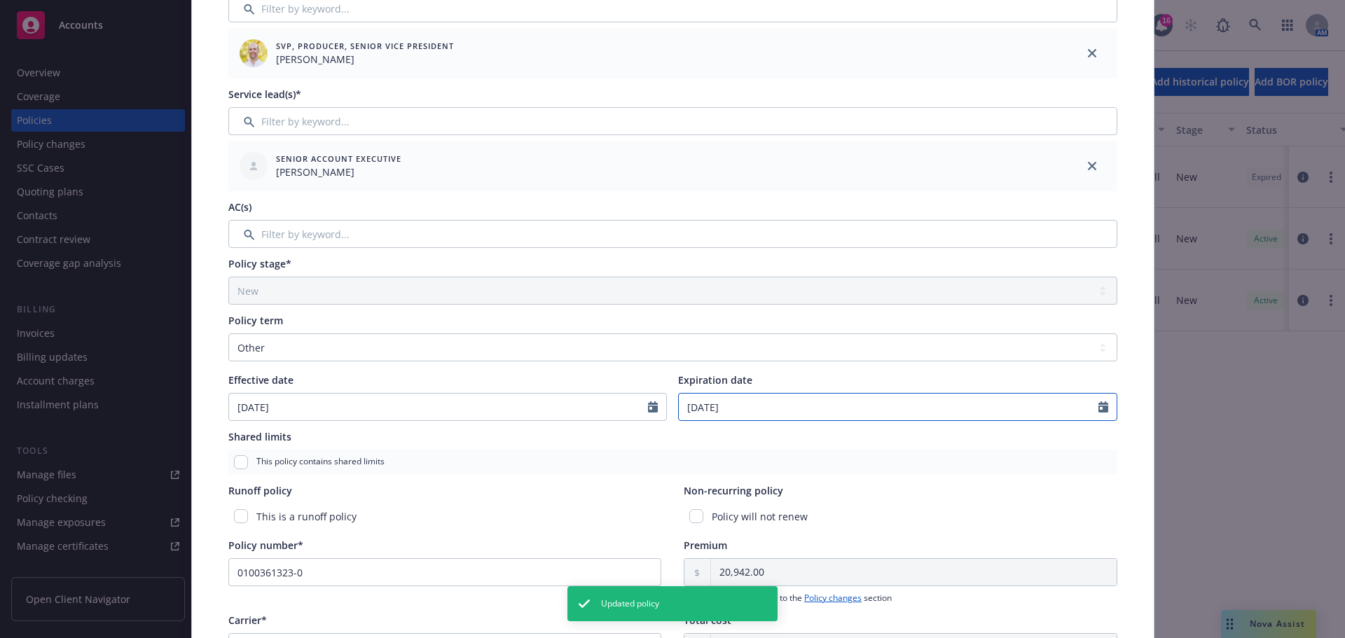
select select "9"
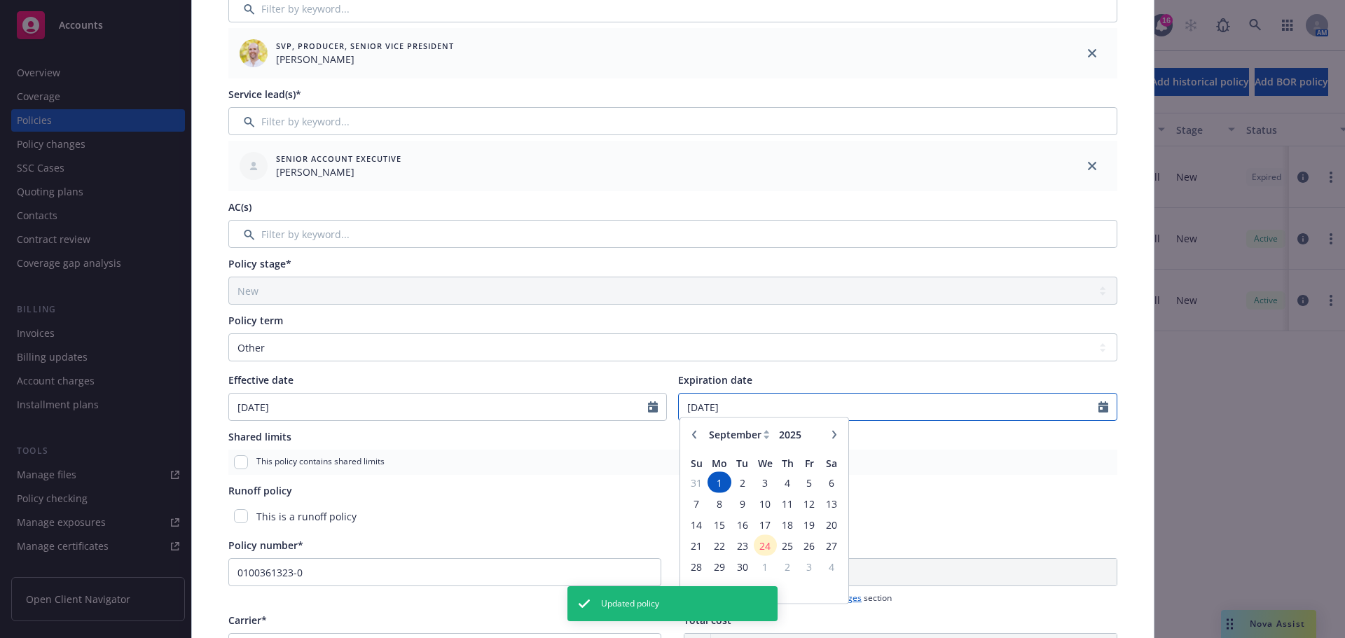
drag, startPoint x: 750, startPoint y: 399, endPoint x: 612, endPoint y: 403, distance: 138.1
click at [612, 403] on div "Effective date [DATE] Expiration date [DATE] January February March April May J…" at bounding box center [672, 397] width 889 height 48
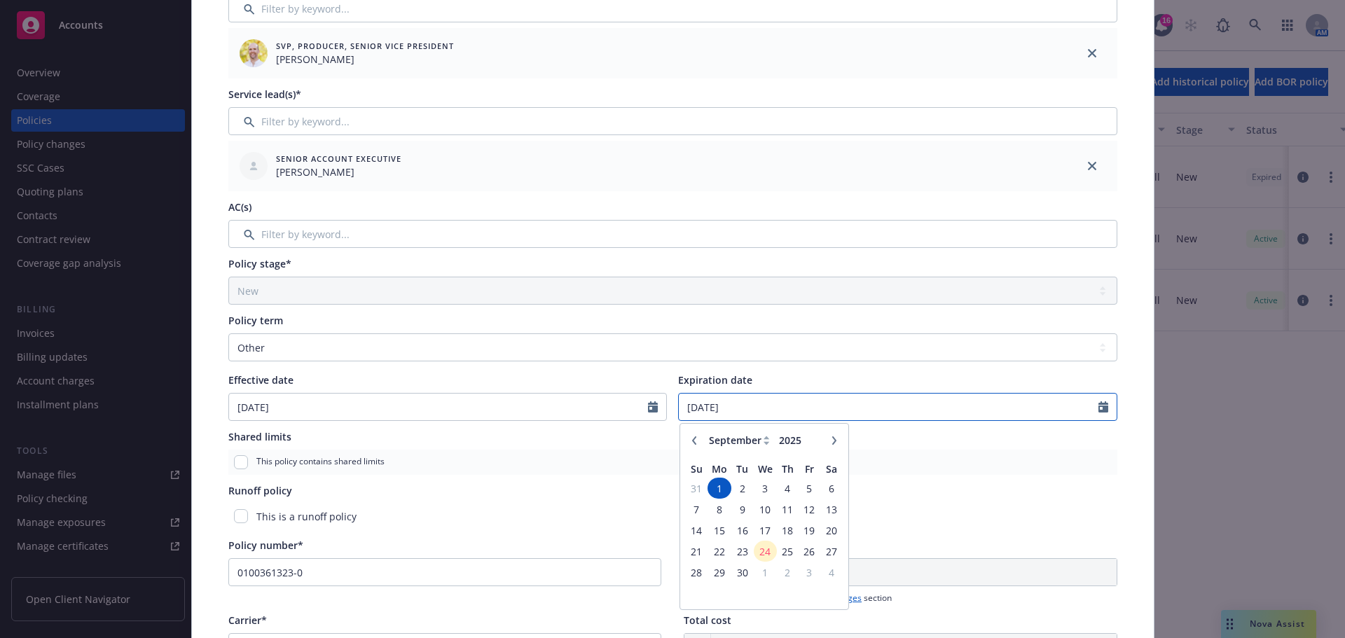
type input "[DATE]"
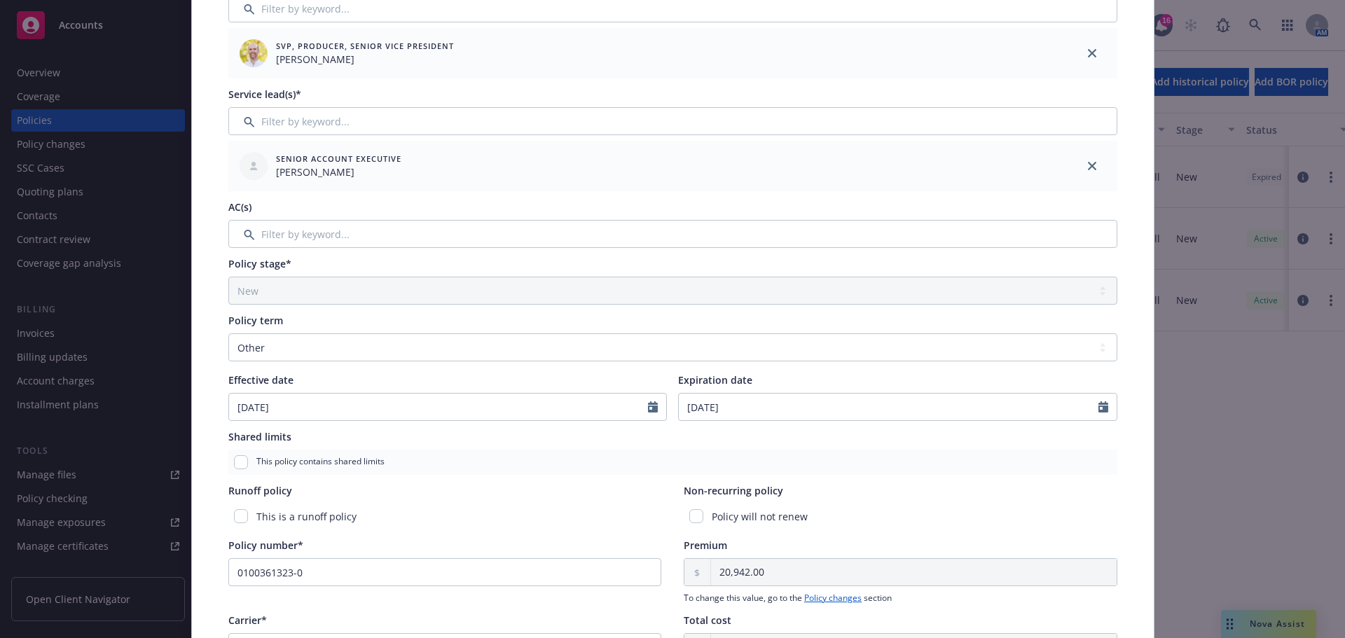
click at [559, 373] on div "Effective date" at bounding box center [447, 380] width 439 height 15
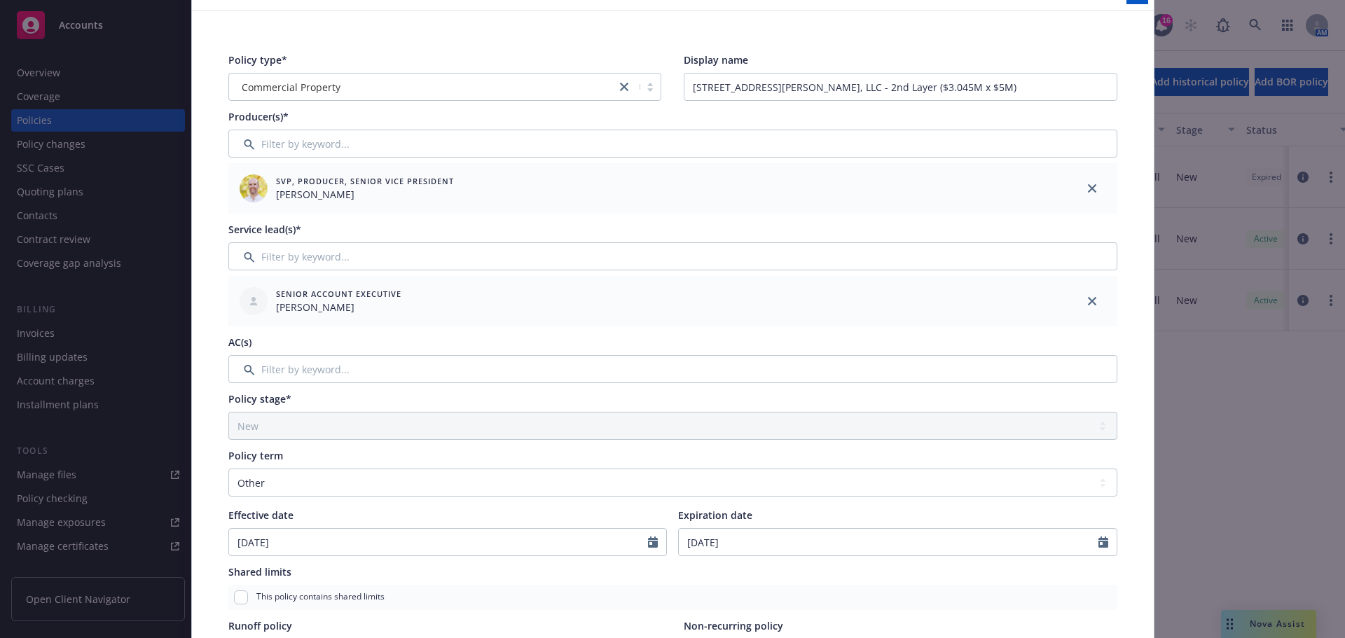
scroll to position [0, 0]
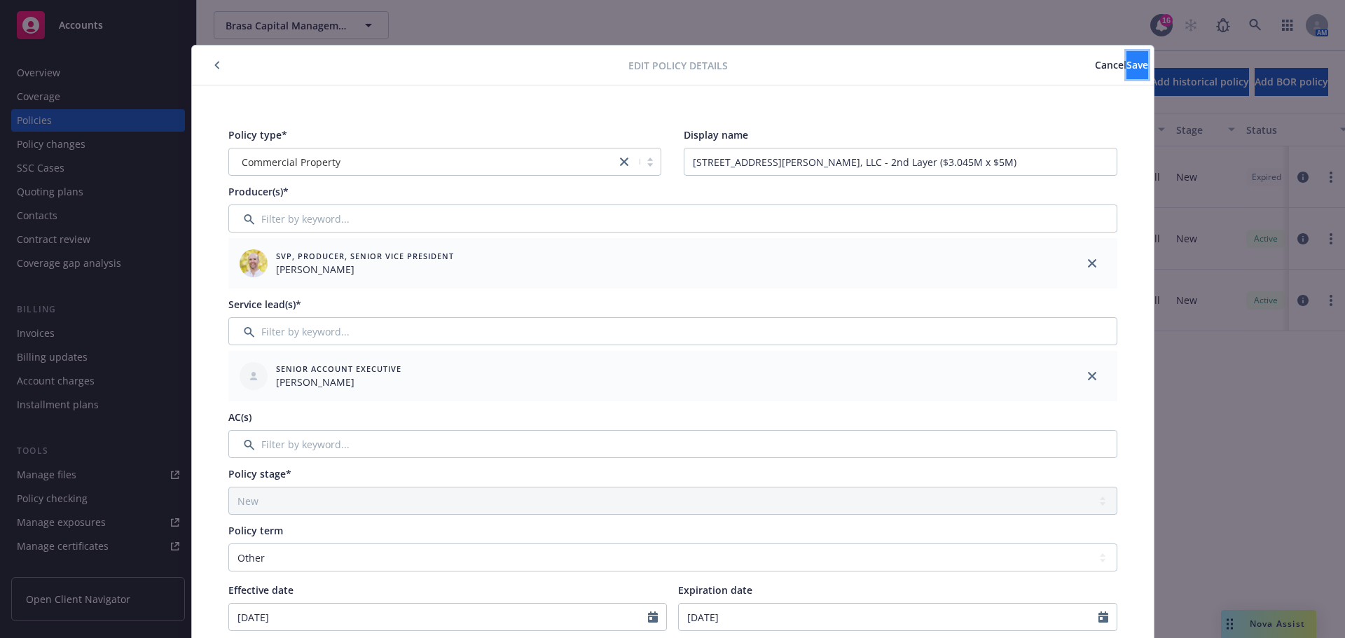
click at [1127, 71] on button "Save" at bounding box center [1138, 65] width 22 height 28
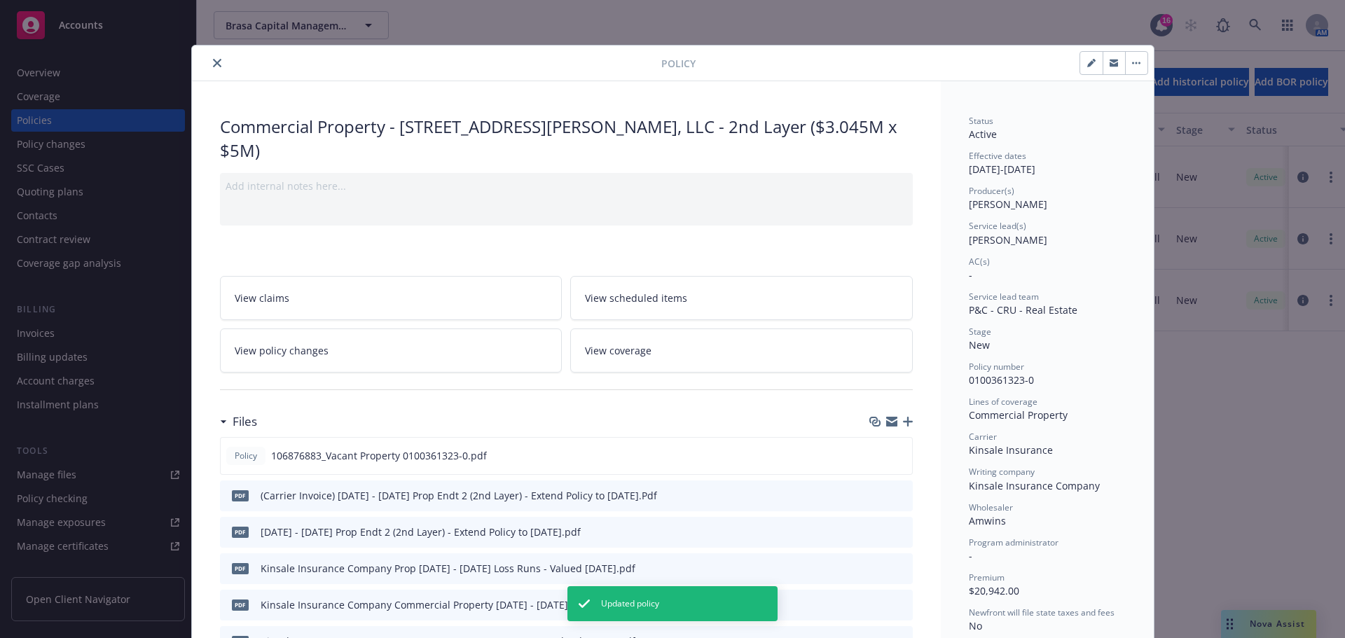
click at [213, 67] on icon "close" at bounding box center [217, 63] width 8 height 8
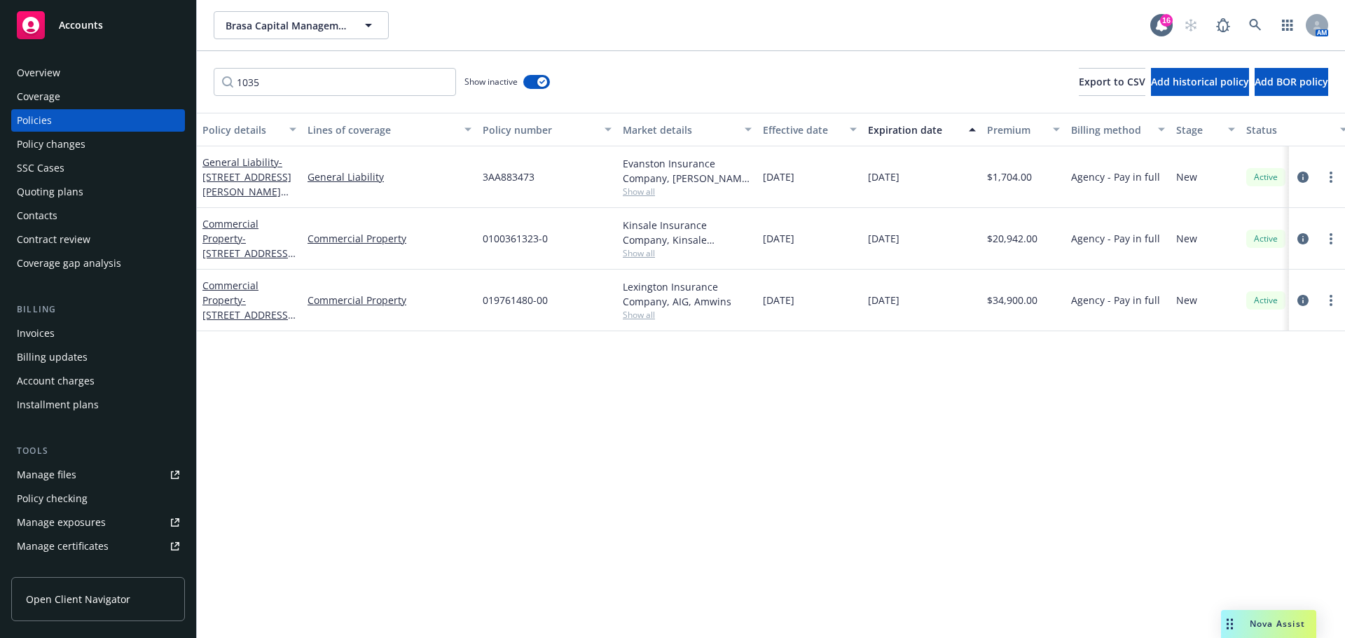
click at [678, 71] on div "1035 Show inactive Export to CSV Add historical policy Add BOR policy" at bounding box center [771, 82] width 1148 height 62
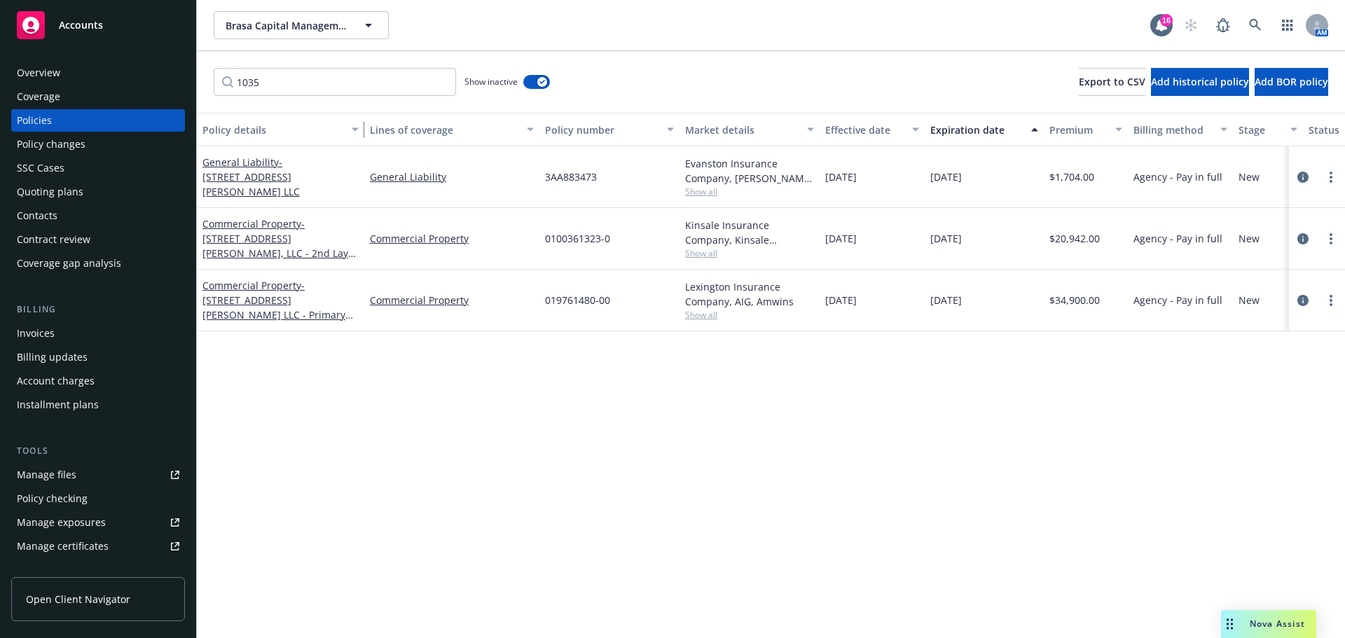
drag, startPoint x: 299, startPoint y: 128, endPoint x: 362, endPoint y: 128, distance: 62.4
click at [361, 128] on div "button" at bounding box center [357, 130] width 7 height 32
drag, startPoint x: 616, startPoint y: 296, endPoint x: 542, endPoint y: 297, distance: 73.6
click at [542, 297] on div "019761480-00" at bounding box center [610, 301] width 140 height 62
copy span "019761480-00"
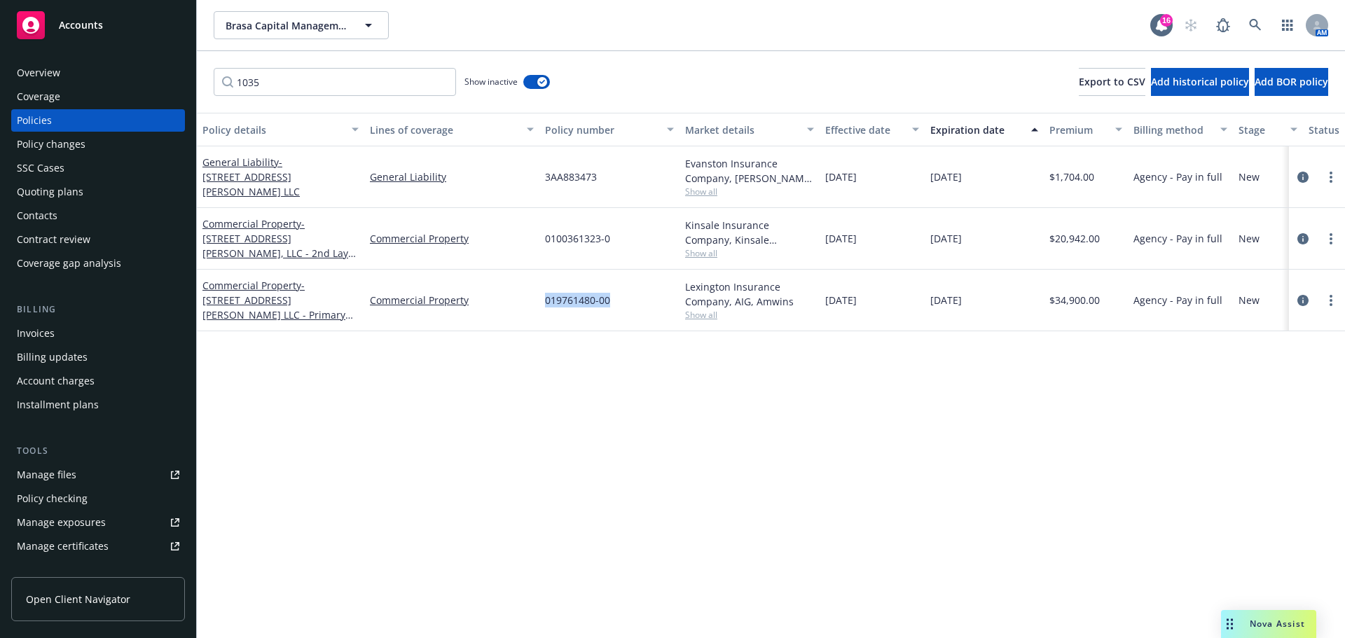
click at [570, 432] on div "Policy details Lines of coverage Policy number Market details Effective date Ex…" at bounding box center [771, 375] width 1148 height 525
click at [1304, 295] on icon "circleInformation" at bounding box center [1303, 300] width 11 height 11
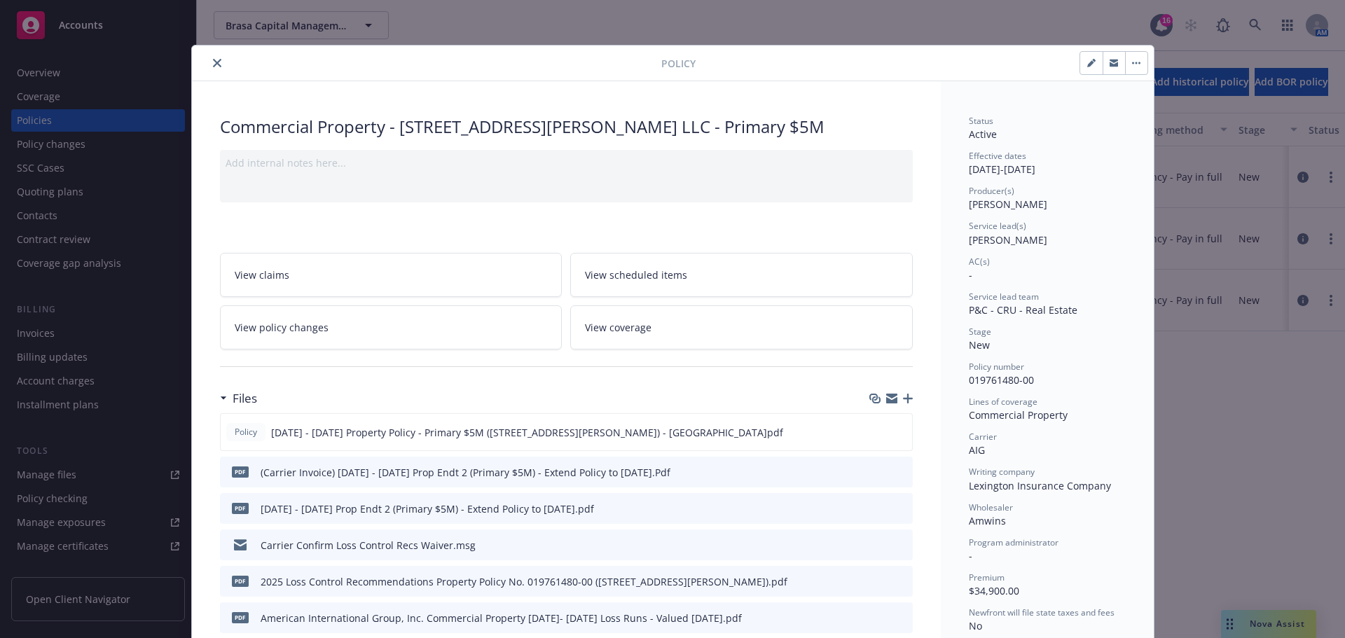
click at [216, 66] on button "close" at bounding box center [217, 63] width 17 height 17
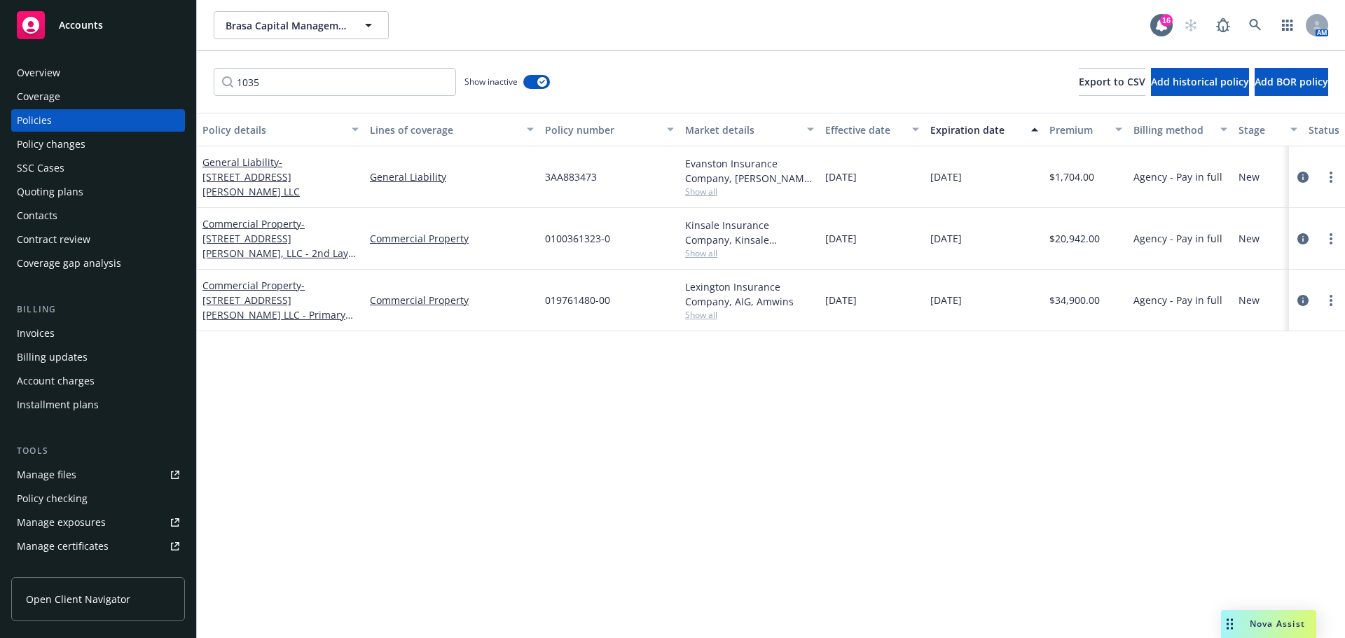
click at [851, 451] on div "Policy details Lines of coverage Policy number Market details Effective date Ex…" at bounding box center [771, 375] width 1148 height 525
click at [1301, 301] on icon "circleInformation" at bounding box center [1303, 300] width 11 height 11
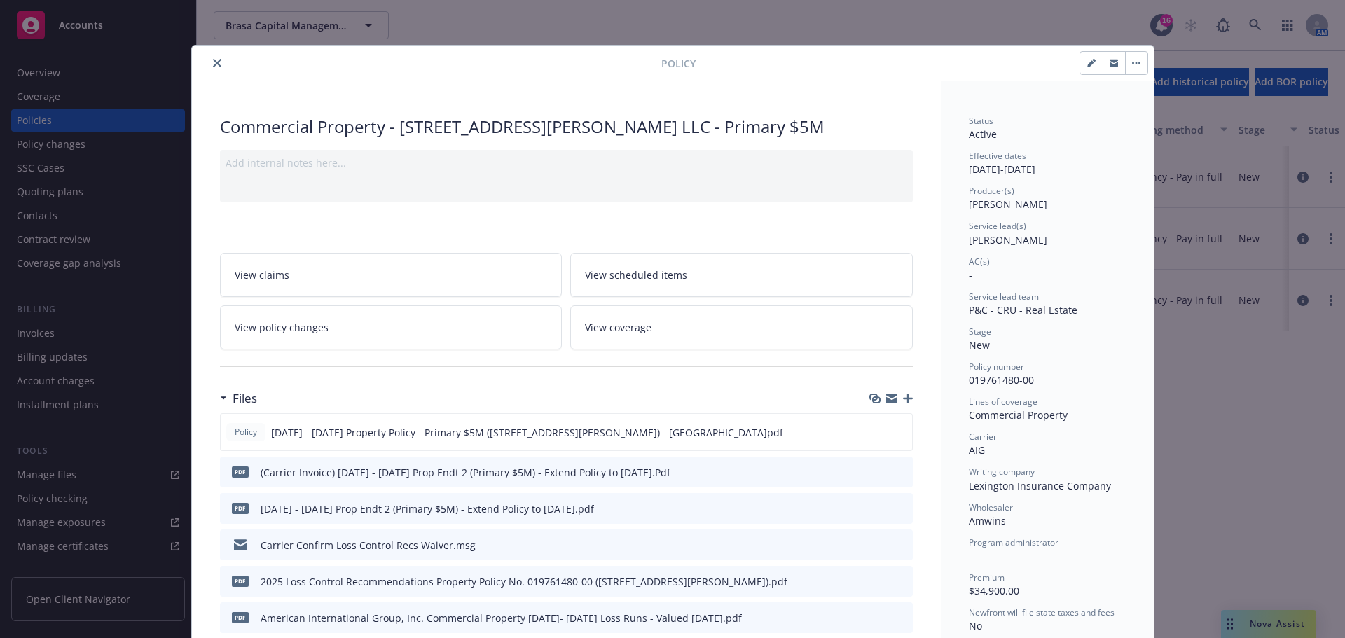
scroll to position [42, 0]
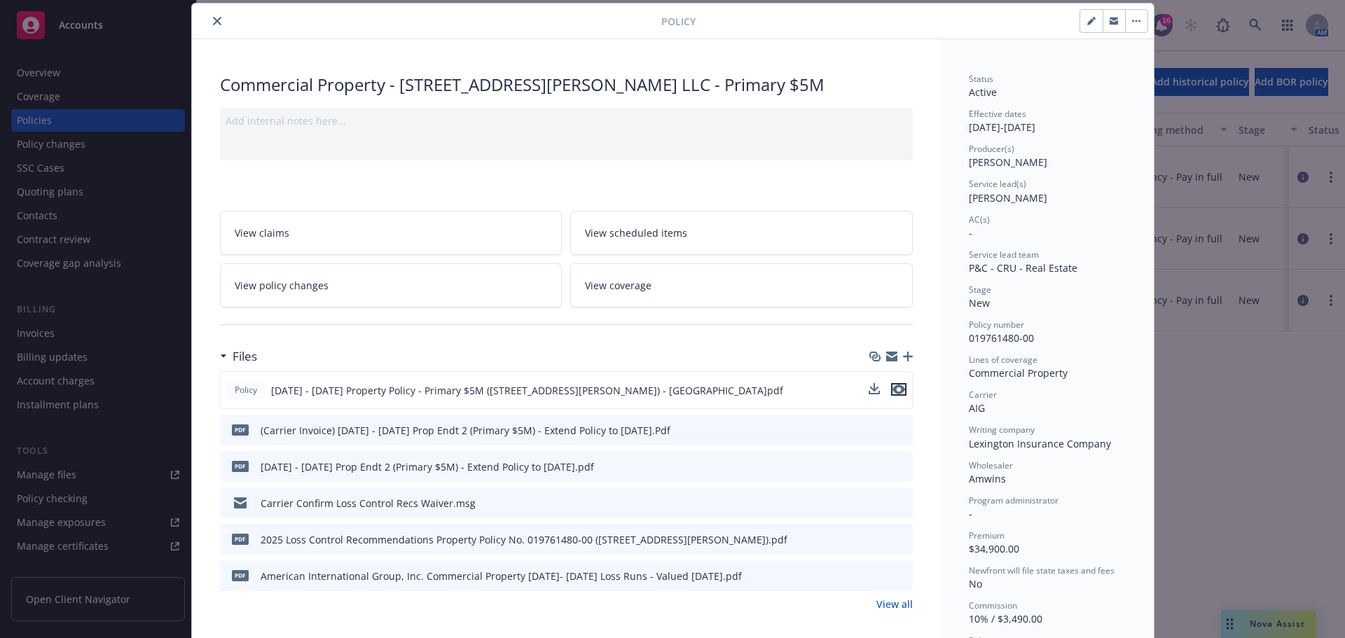
click at [893, 390] on icon "preview file" at bounding box center [899, 390] width 13 height 10
click at [209, 16] on button "close" at bounding box center [217, 21] width 17 height 17
click at [213, 21] on icon "close" at bounding box center [217, 21] width 8 height 8
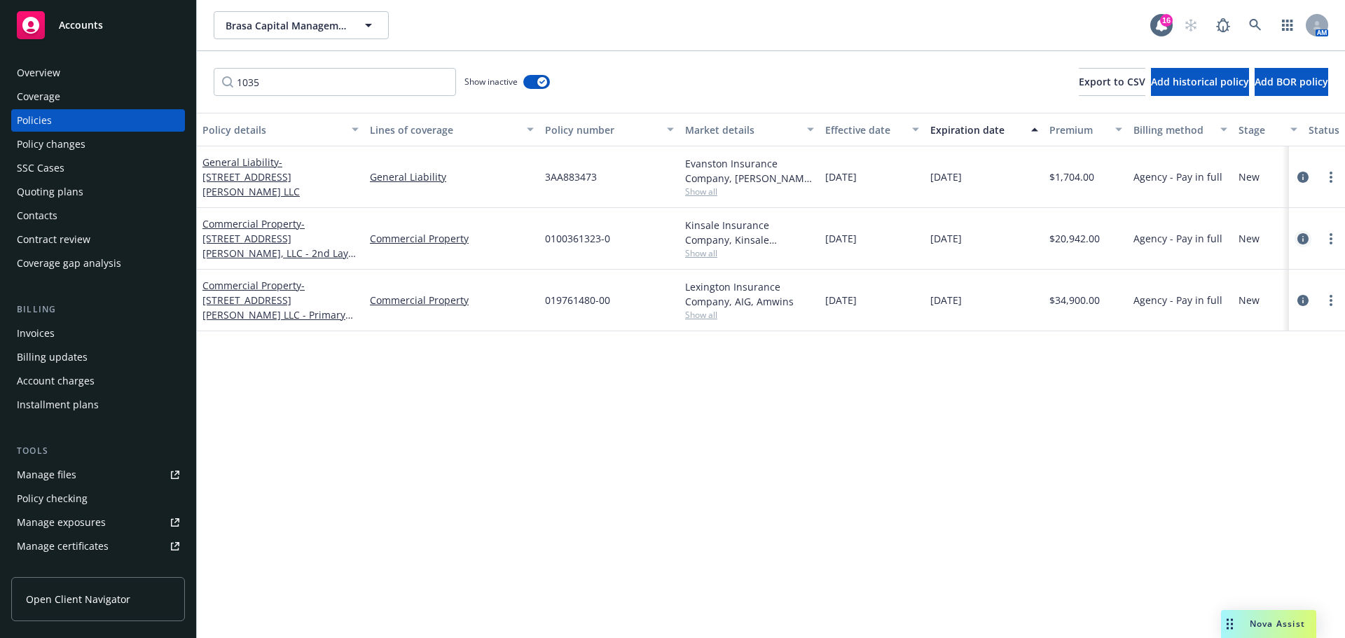
click at [1305, 235] on icon "circleInformation" at bounding box center [1303, 238] width 11 height 11
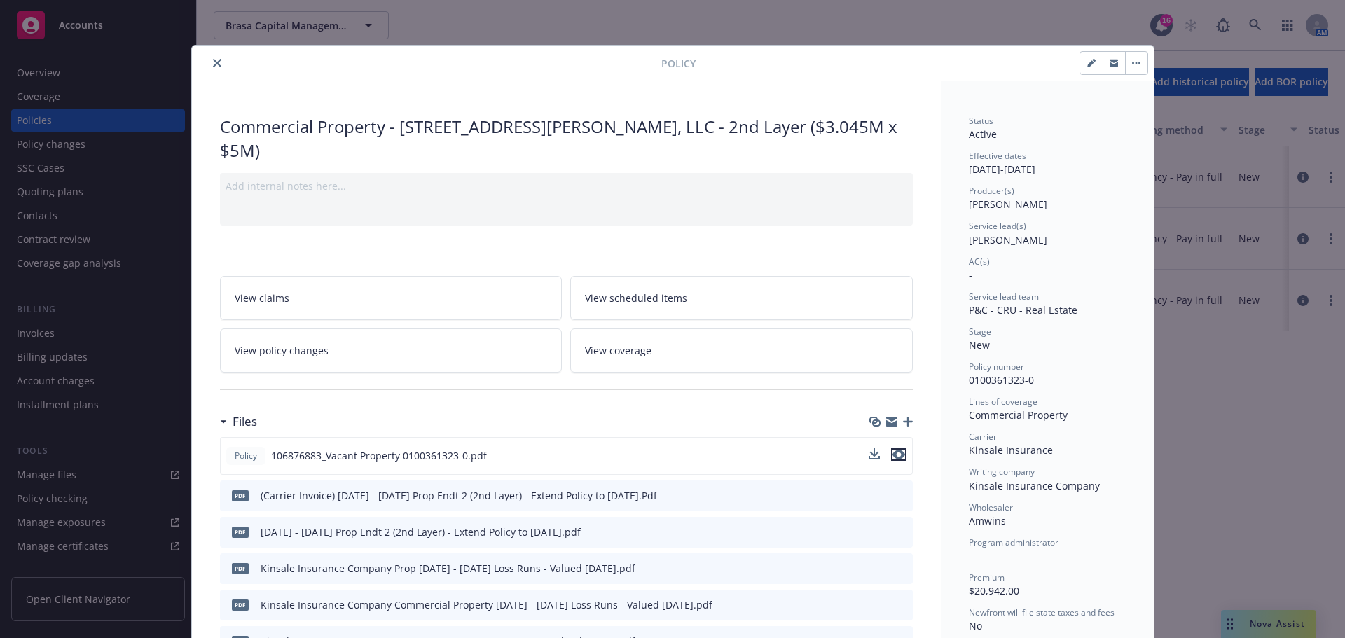
click at [893, 450] on icon "preview file" at bounding box center [899, 455] width 13 height 10
click at [209, 63] on button "close" at bounding box center [217, 63] width 17 height 17
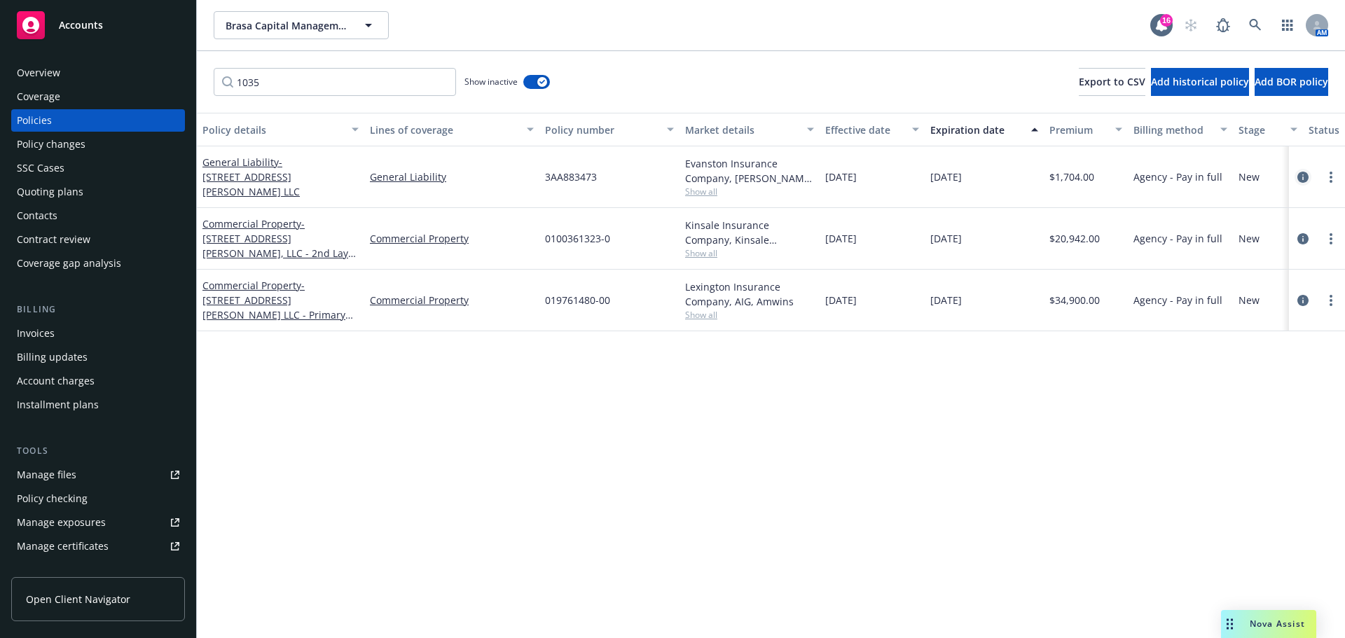
click at [1305, 175] on icon "circleInformation" at bounding box center [1303, 177] width 11 height 11
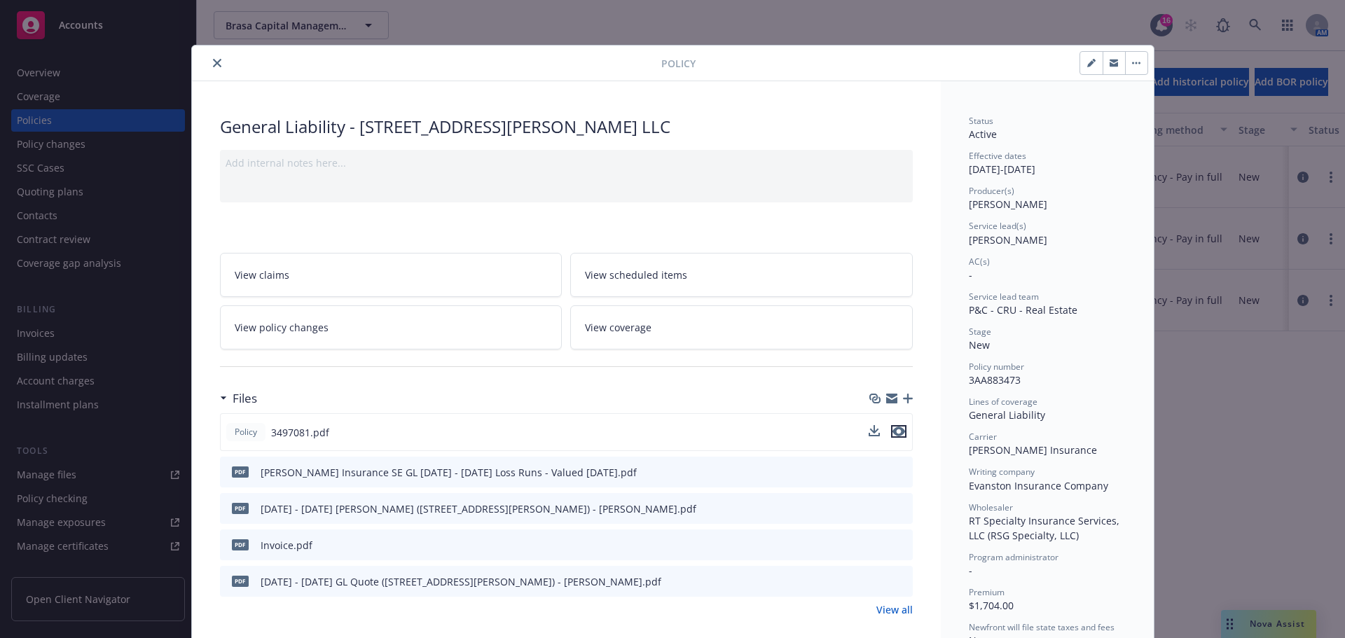
click at [893, 433] on icon "preview file" at bounding box center [899, 432] width 13 height 10
click at [210, 67] on button "close" at bounding box center [217, 63] width 17 height 17
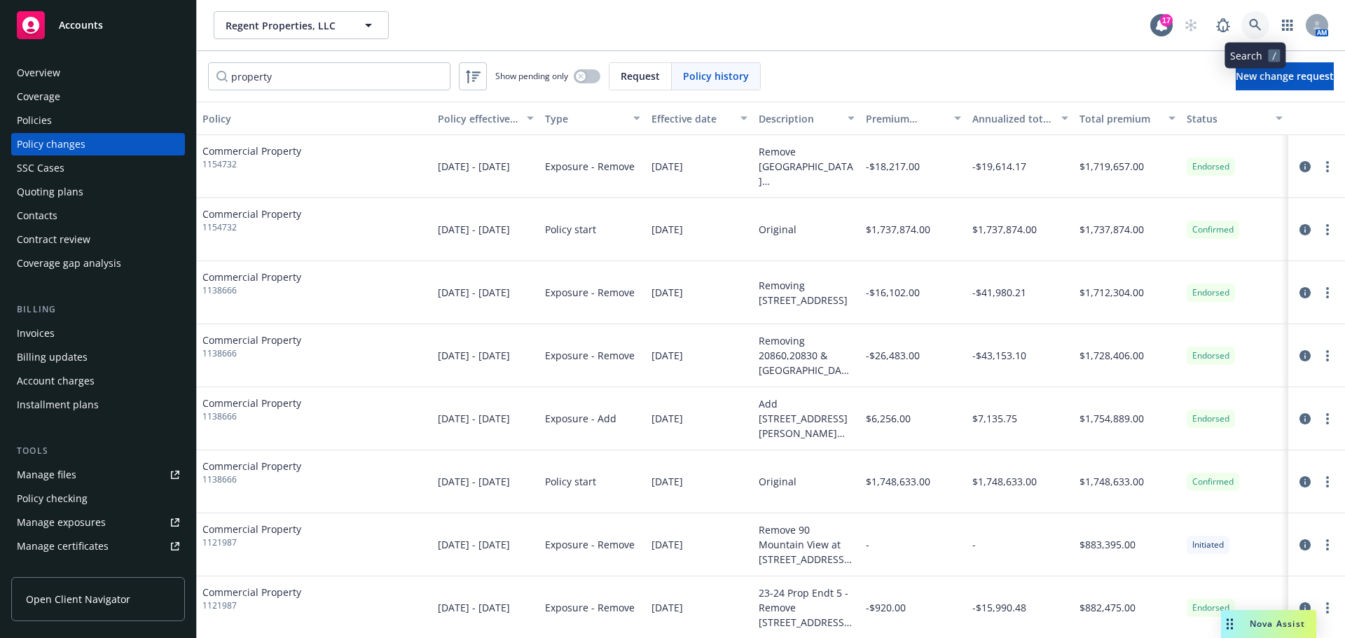
click at [1258, 29] on icon at bounding box center [1255, 25] width 13 height 13
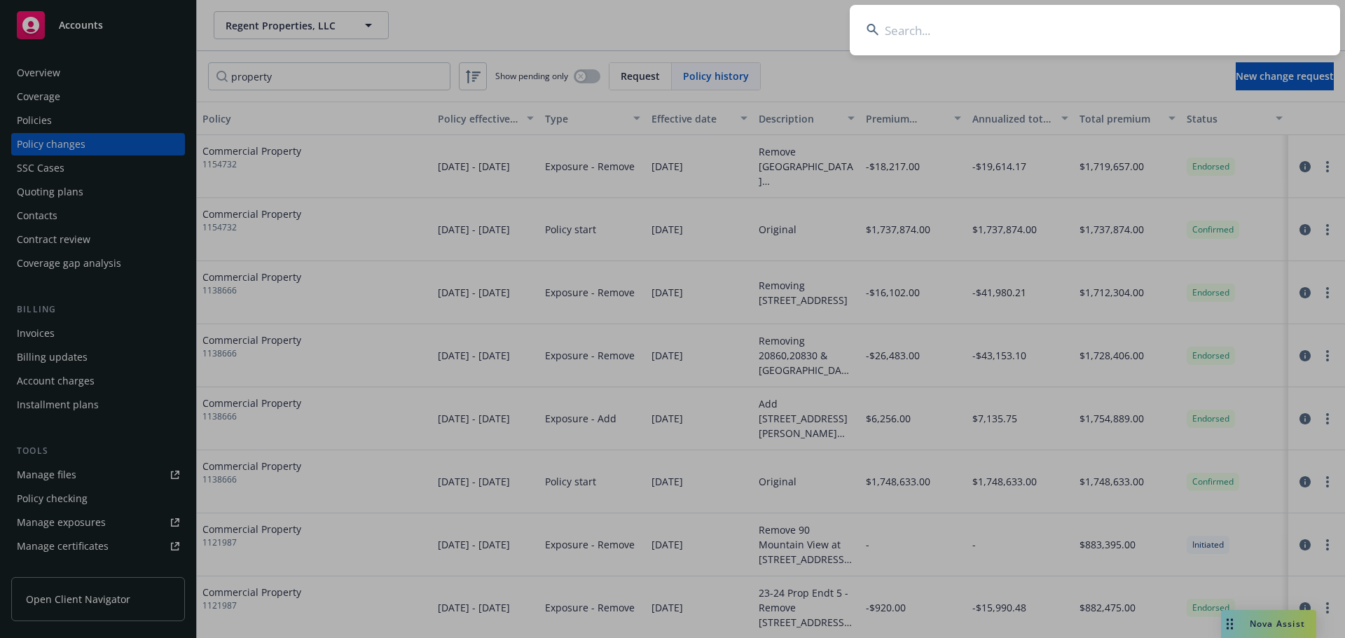
click at [1124, 29] on input at bounding box center [1095, 30] width 490 height 50
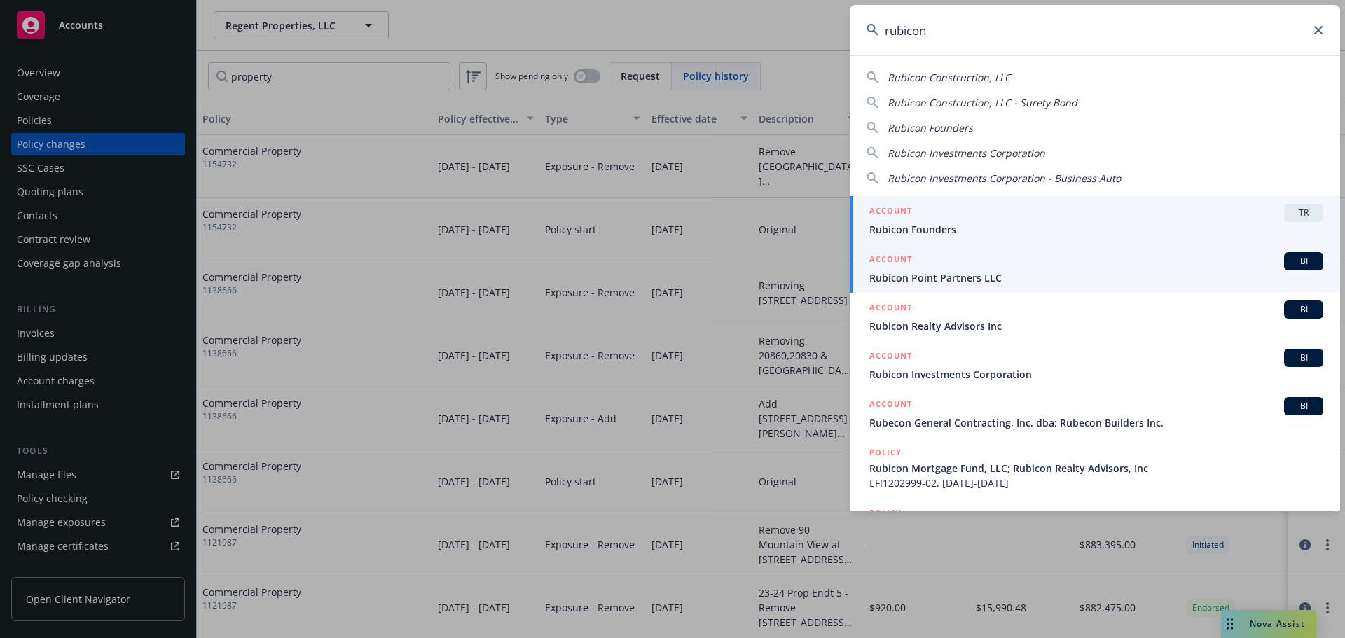
type input "rubicon"
click at [964, 260] on div "ACCOUNT BI" at bounding box center [1097, 261] width 454 height 18
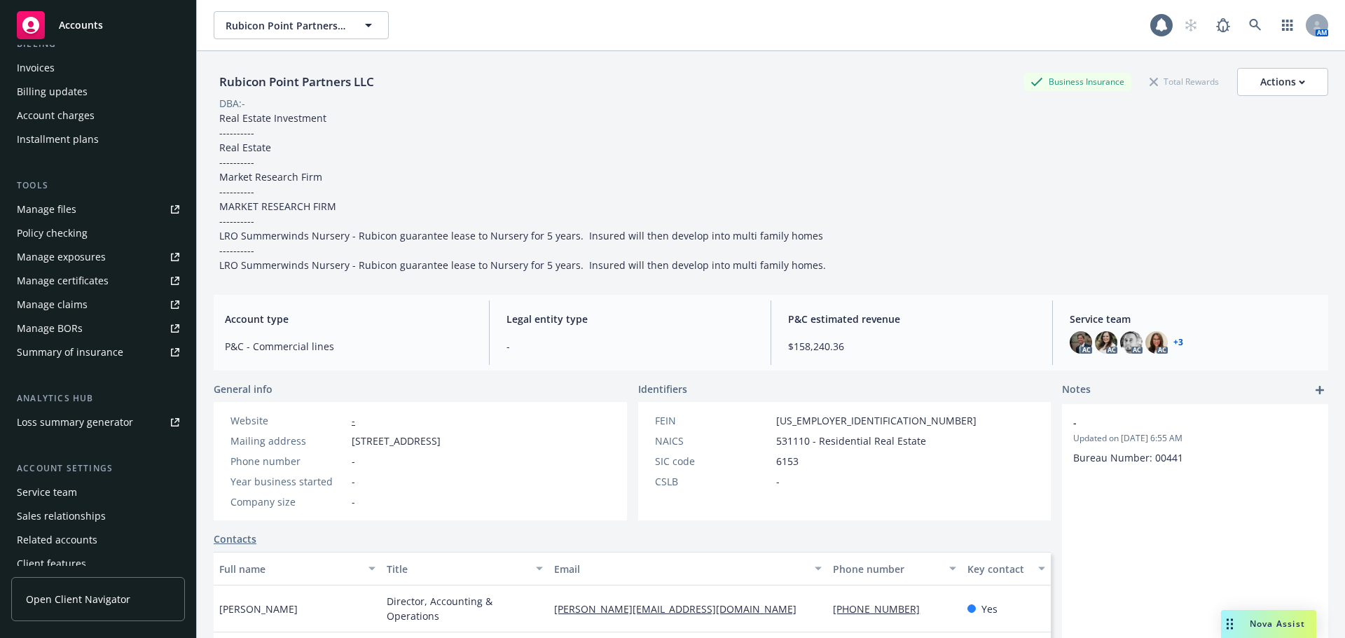
scroll to position [298, 0]
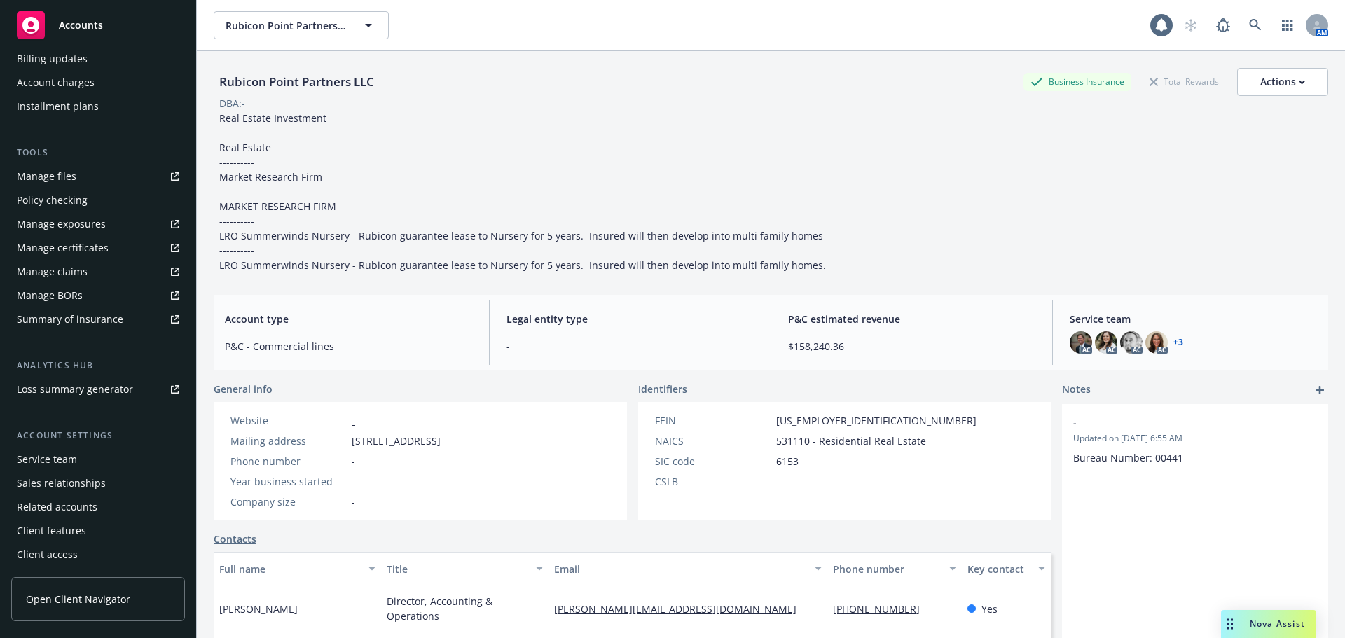
click at [60, 468] on div "Service team" at bounding box center [47, 459] width 60 height 22
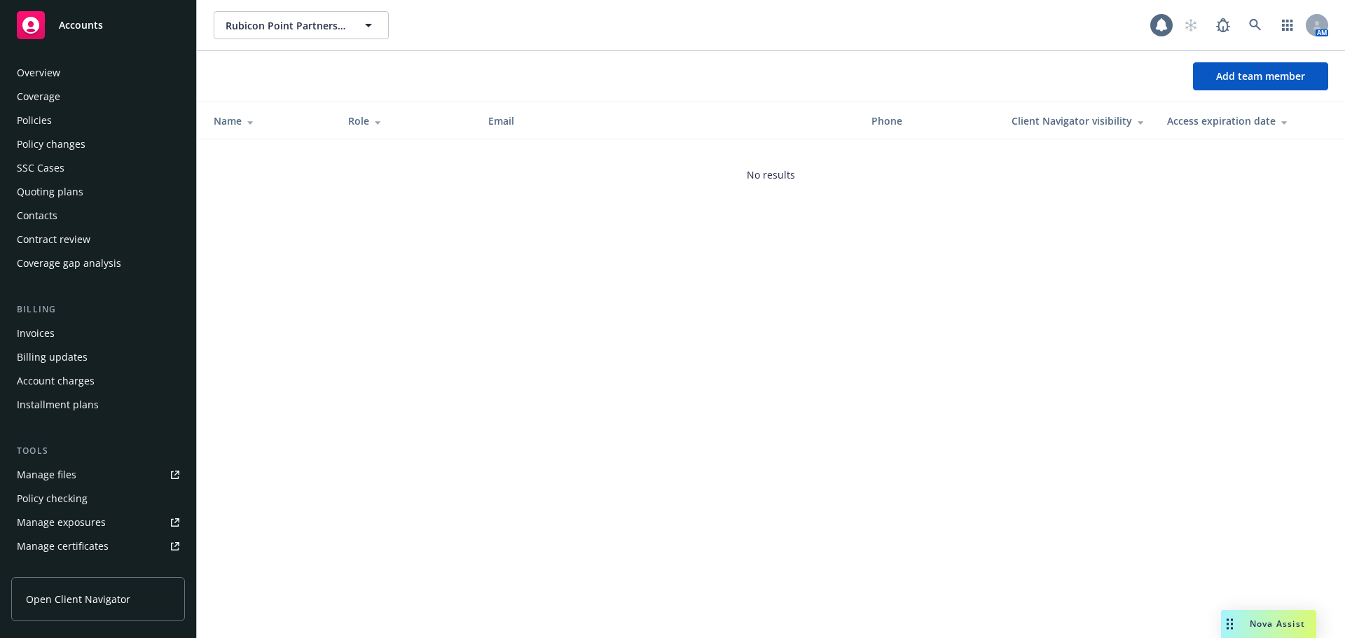
scroll to position [298, 0]
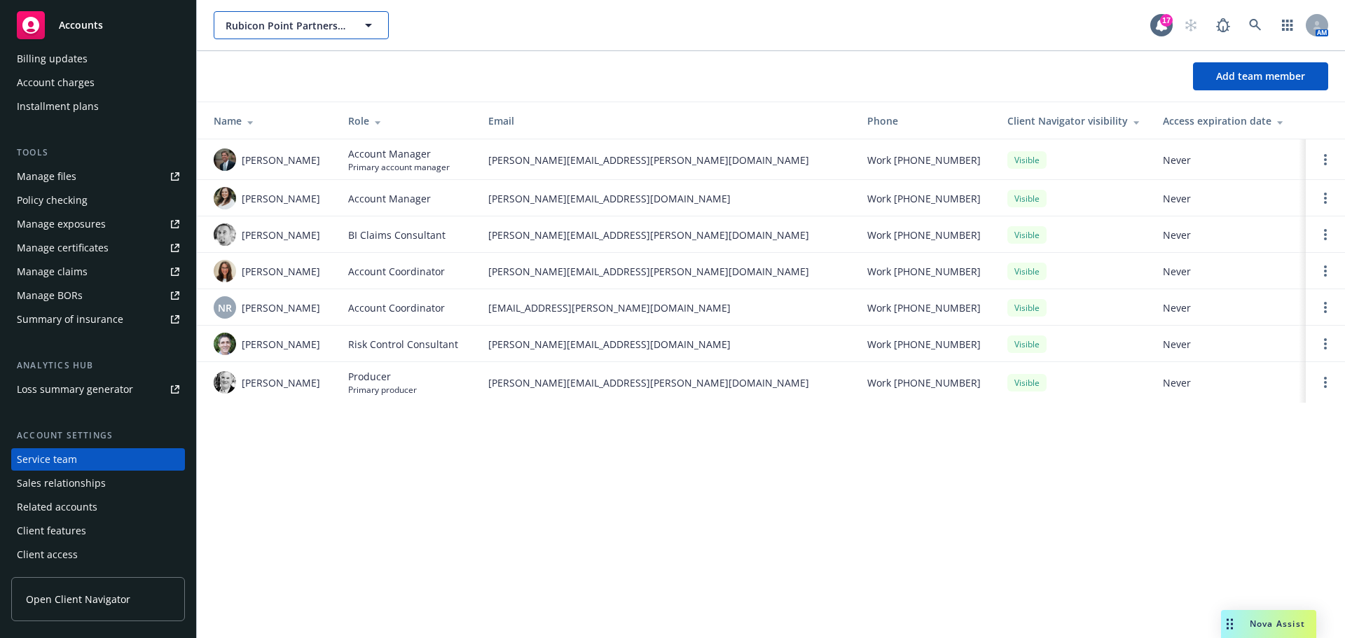
click at [270, 34] on button "Rubicon Point Partners LLC" at bounding box center [301, 25] width 175 height 28
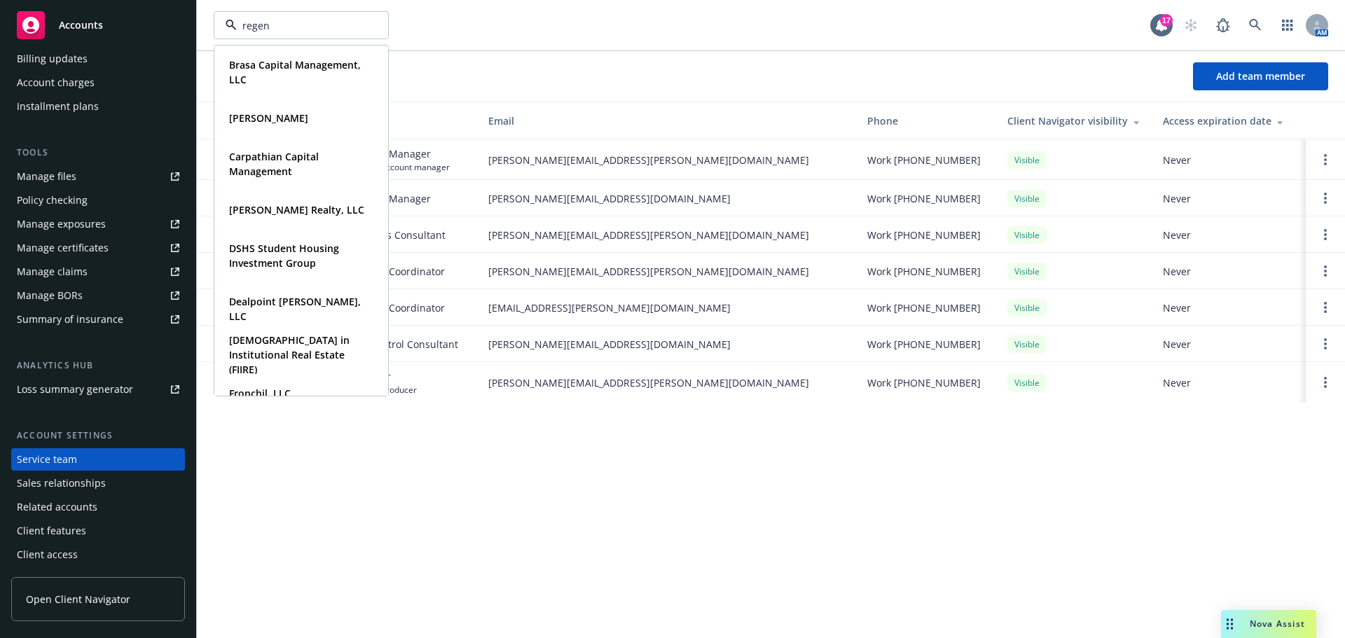
type input "regent"
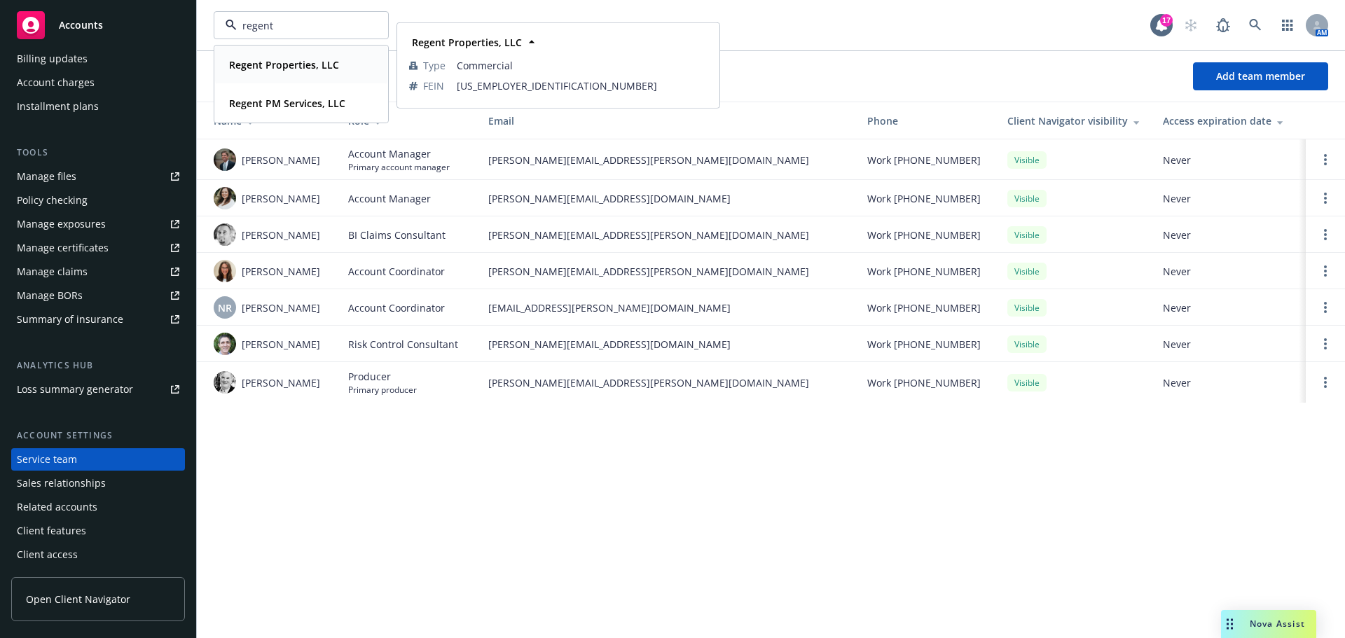
click at [274, 62] on strong "Regent Properties, LLC" at bounding box center [284, 64] width 110 height 13
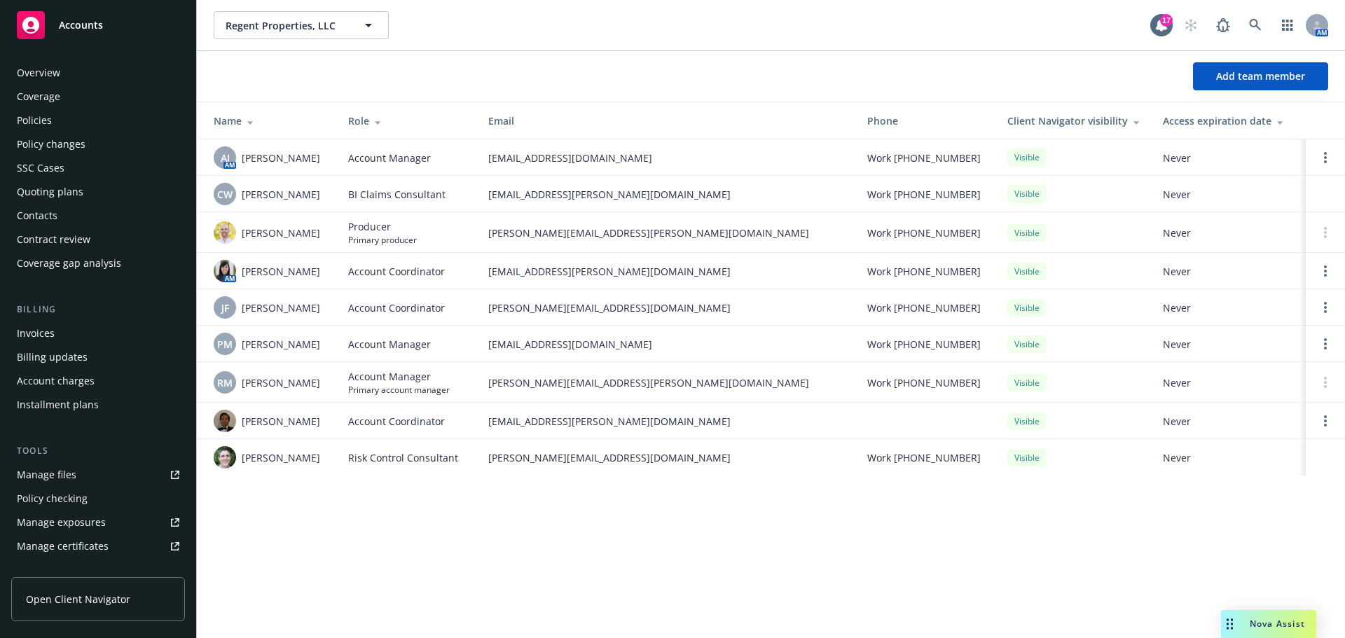
click at [54, 127] on div "Policies" at bounding box center [98, 120] width 163 height 22
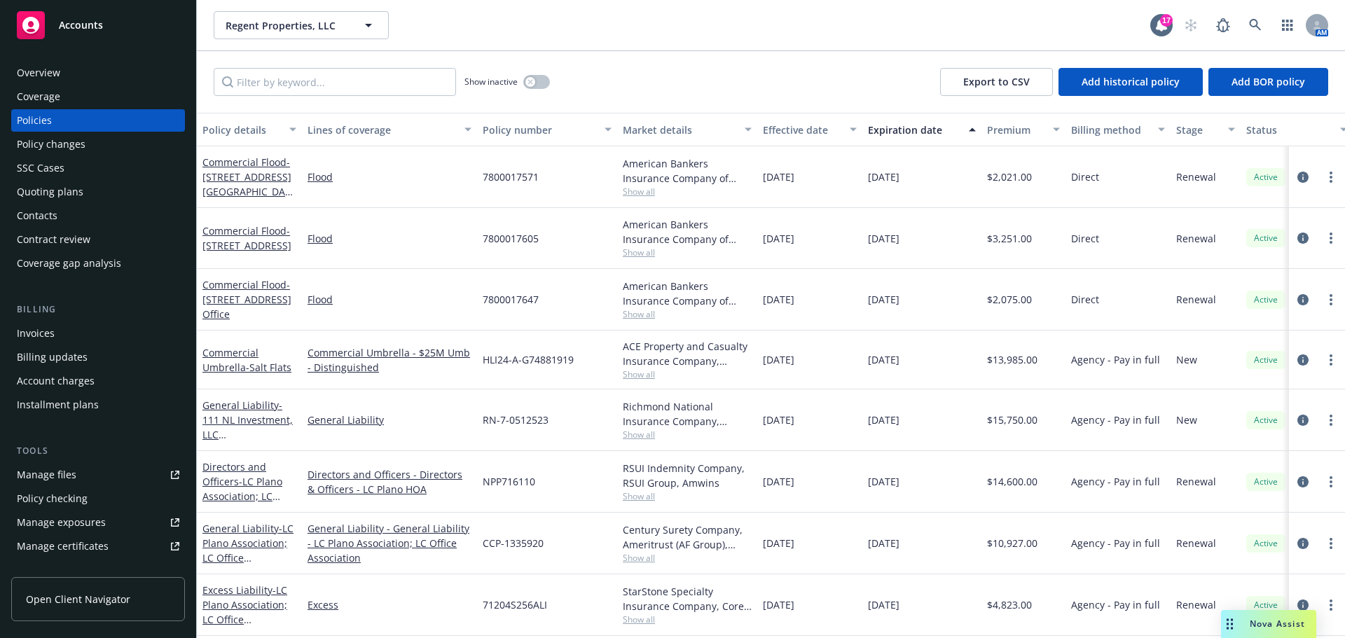
click at [60, 333] on div "Invoices" at bounding box center [98, 333] width 163 height 22
